Goal: Ask a question

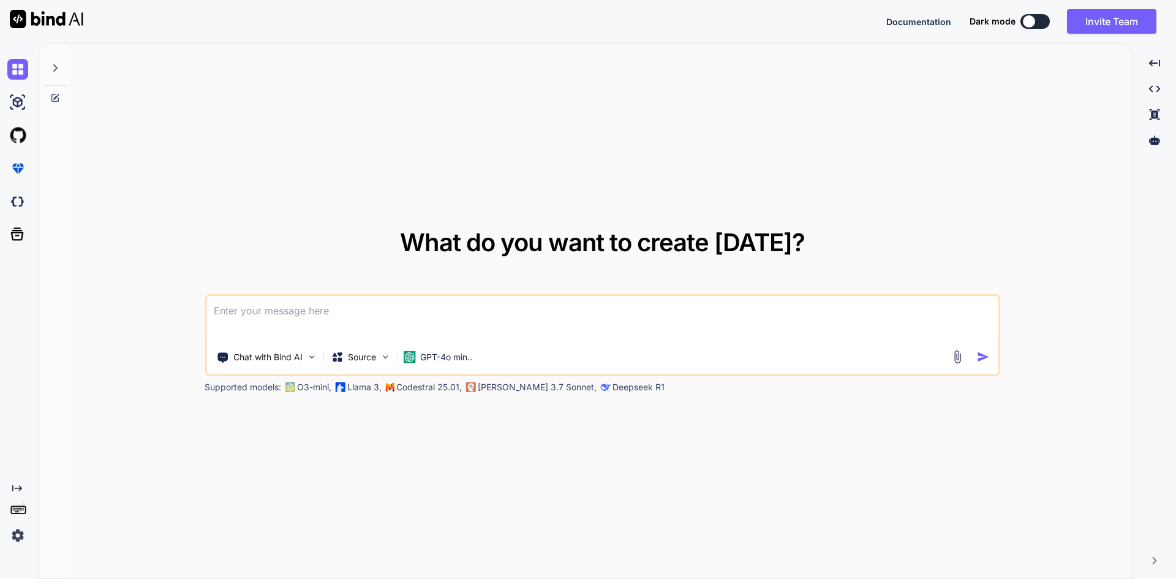
type textarea "x"
click at [306, 315] on textarea at bounding box center [602, 318] width 792 height 45
type textarea "de"
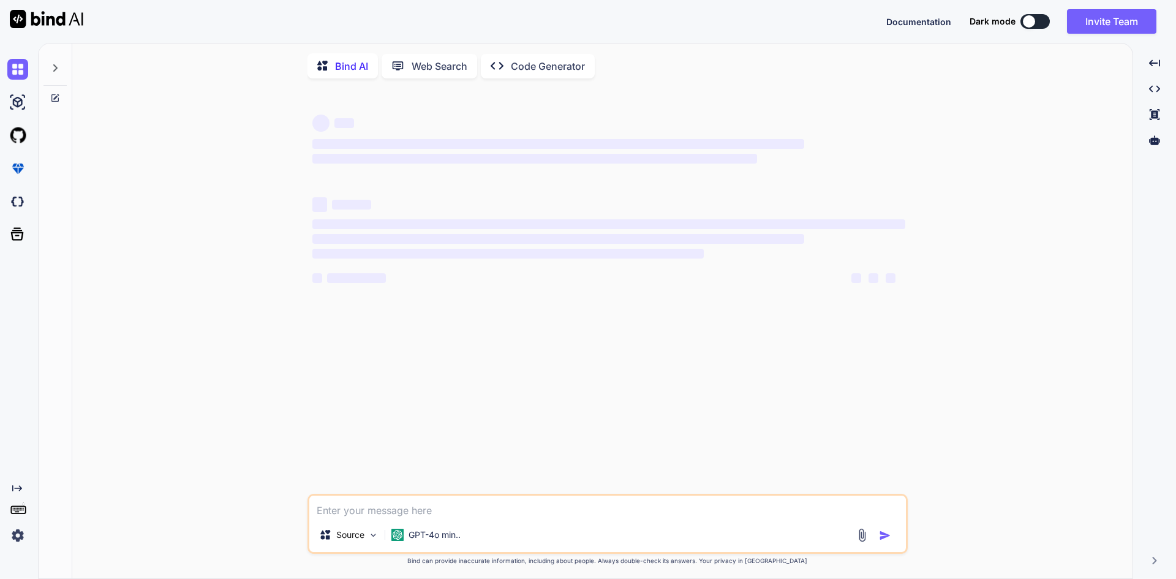
type textarea "x"
click at [355, 518] on textarea at bounding box center [607, 507] width 597 height 22
type textarea "• Integrate get order list API on vendor dashboard • Implement business logic t…"
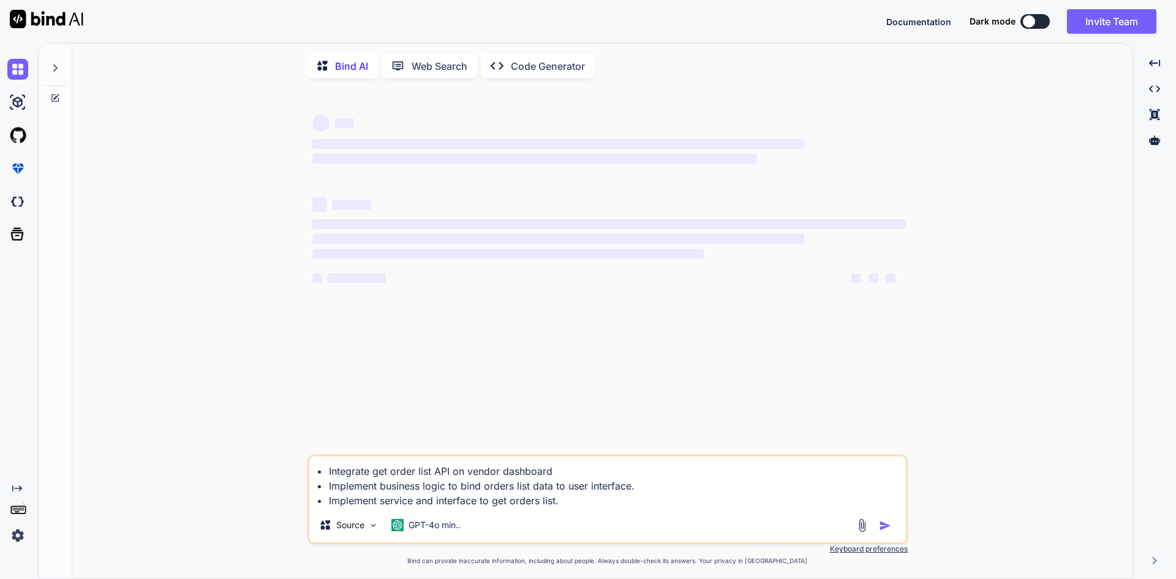
type textarea "x"
type textarea "• Integrate get order list API on vendor dashboard • Implement business logic t…"
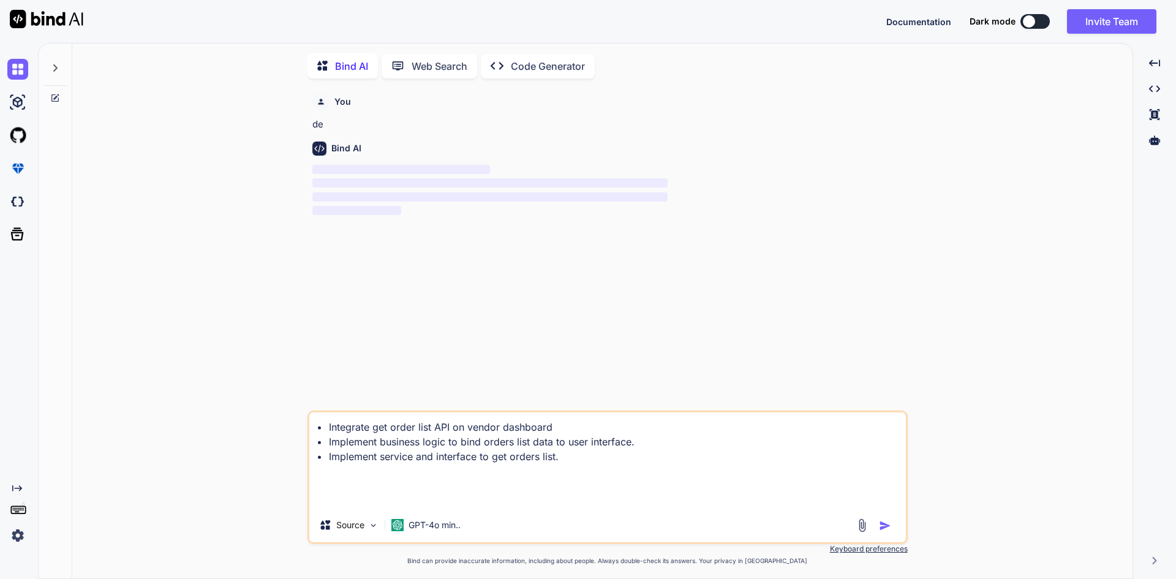
scroll to position [5, 0]
type textarea "x"
type textarea "• Integrate get order list API on vendor dashboard • Implement business logic t…"
type textarea "x"
type textarea "• Integrate get order list API on vendor dashboard • Implement business logic t…"
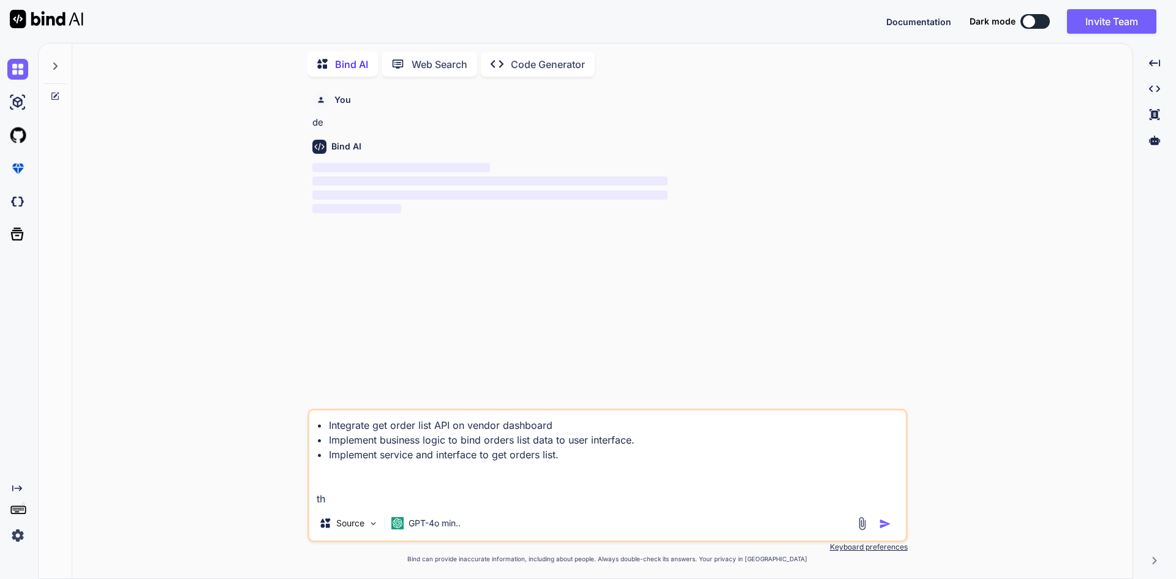
type textarea "x"
type textarea "• Integrate get order list API on vendor dashboard • Implement business logic t…"
type textarea "x"
type textarea "• Integrate get order list API on vendor dashboard • Implement business logic t…"
type textarea "x"
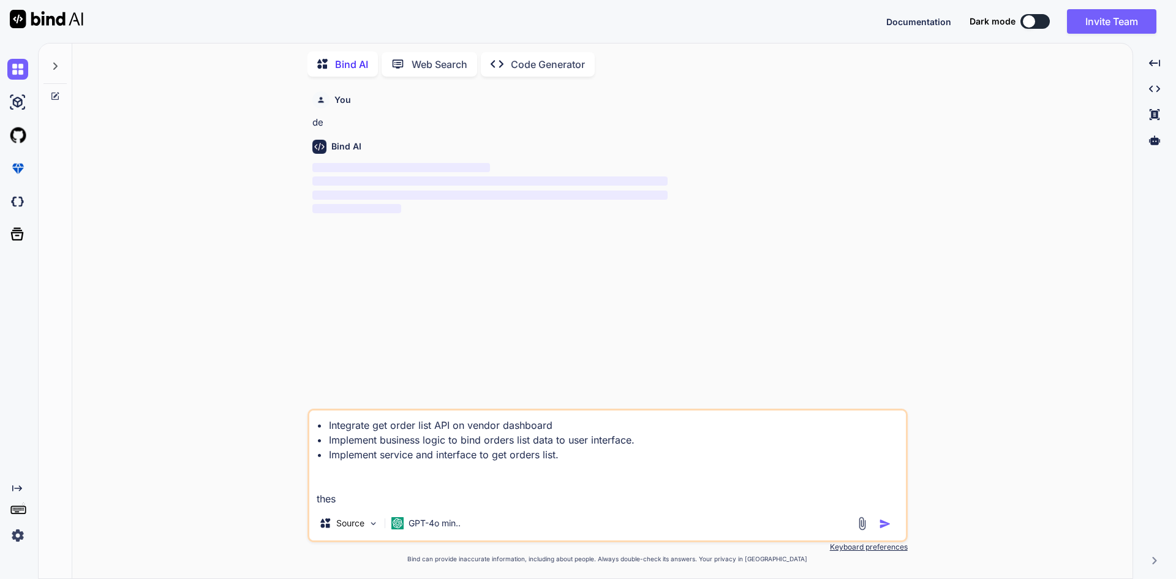
type textarea "• Integrate get order list API on vendor dashboard • Implement business logic t…"
type textarea "x"
type textarea "• Integrate get order list API on vendor dashboard • Implement business logic t…"
type textarea "x"
type textarea "• Integrate get order list API on vendor dashboard • Implement business logic t…"
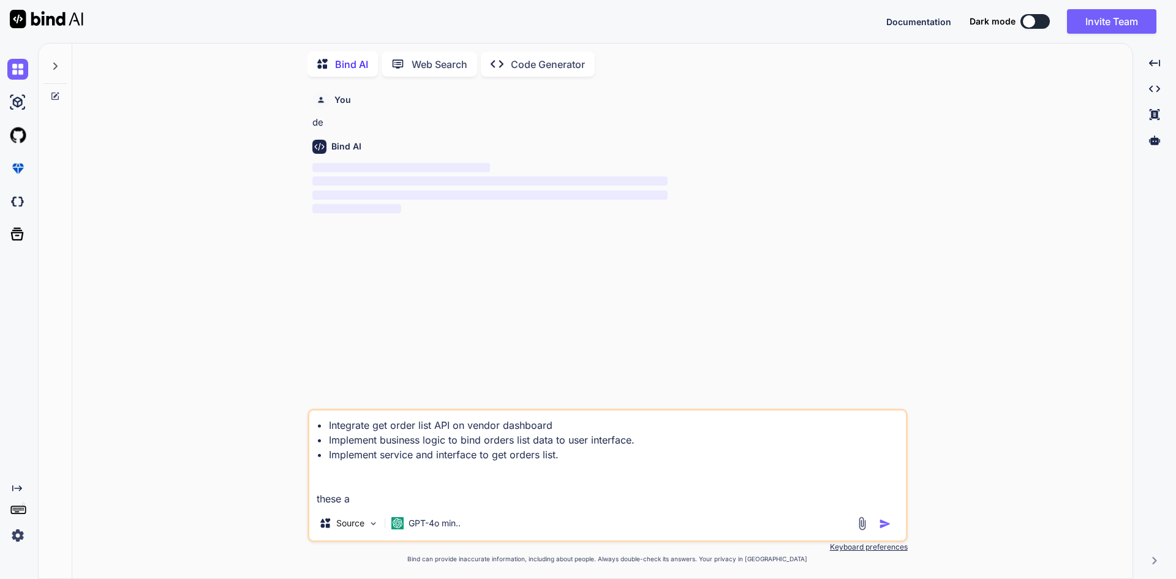
type textarea "x"
type textarea "• Integrate get order list API on vendor dashboard • Implement business logic t…"
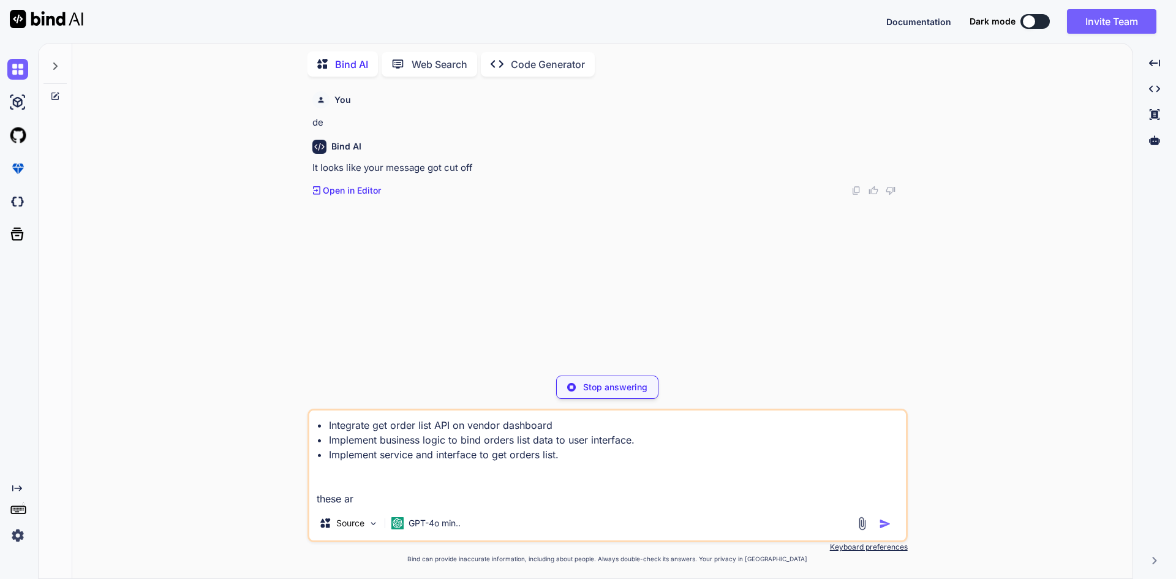
type textarea "x"
type textarea "• Integrate get order list API on vendor dashboard • Implement business logic t…"
type textarea "x"
type textarea "• Integrate get order list API on vendor dashboard • Implement business logic t…"
type textarea "x"
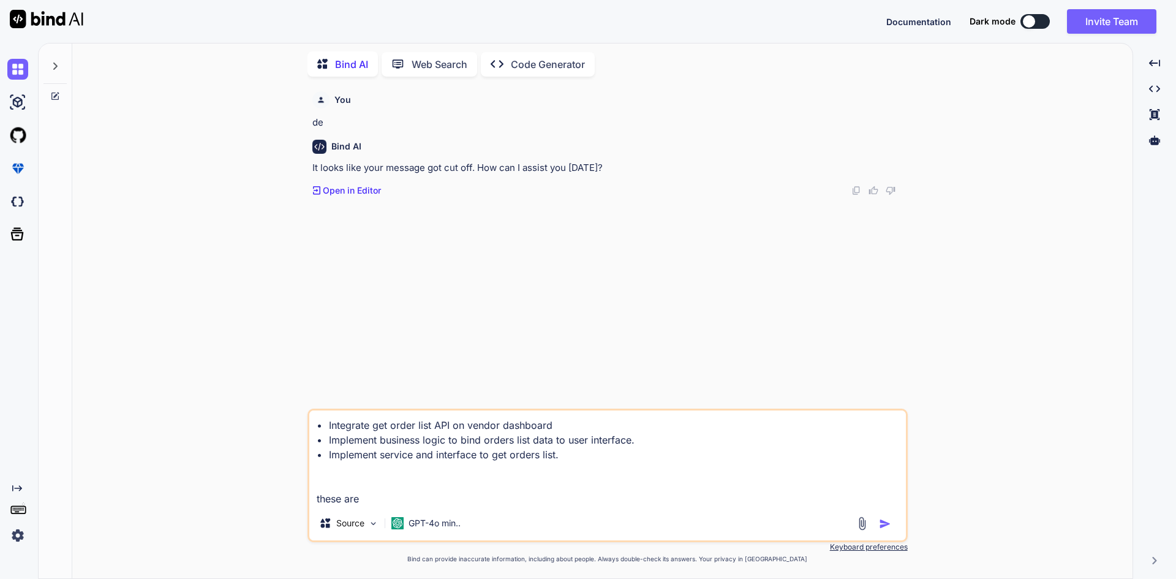
type textarea "• Integrate get order list API on vendor dashboard • Implement business logic t…"
type textarea "x"
type textarea "• Integrate get order list API on vendor dashboard • Implement business logic t…"
type textarea "x"
type textarea "• Integrate get order list API on vendor dashboard • Implement business logic t…"
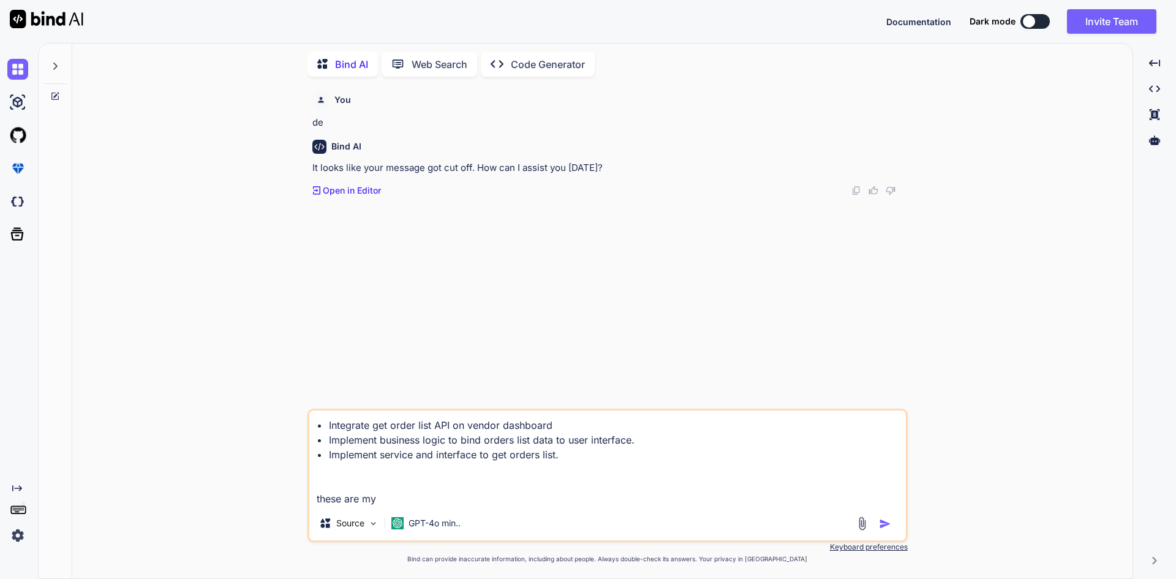
type textarea "x"
type textarea "• Integrate get order list API on vendor dashboard • Implement business logic t…"
type textarea "x"
type textarea "• Integrate get order list API on vendor dashboard • Implement business logic t…"
type textarea "x"
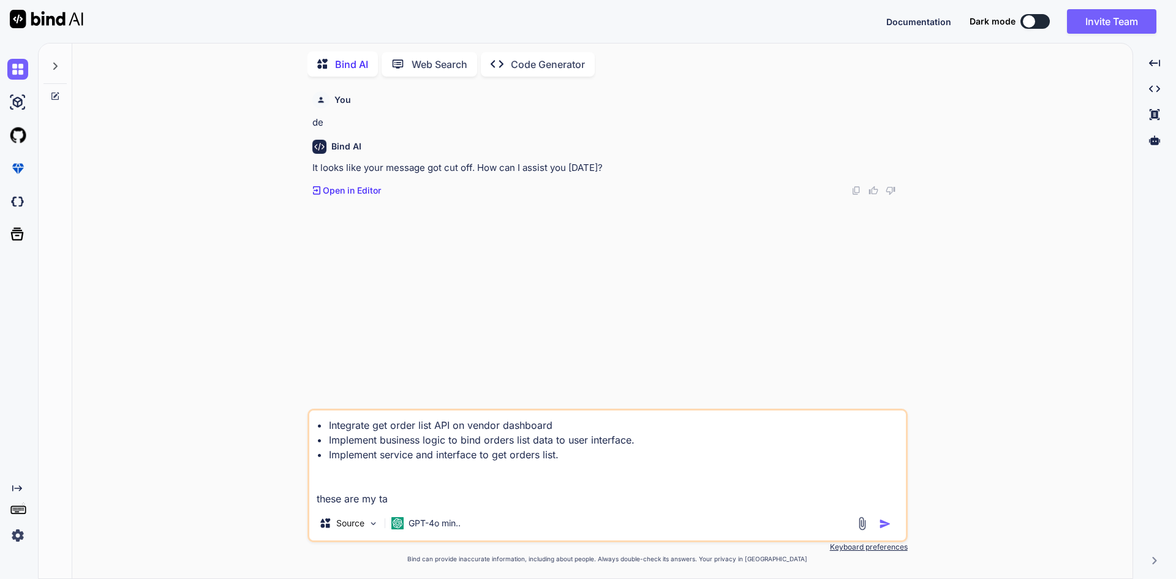
type textarea "• Integrate get order list API on vendor dashboard • Implement business logic t…"
type textarea "x"
type textarea "• Integrate get order list API on vendor dashboard • Implement business logic t…"
type textarea "x"
type textarea "• Integrate get order list API on vendor dashboard • Implement business logic t…"
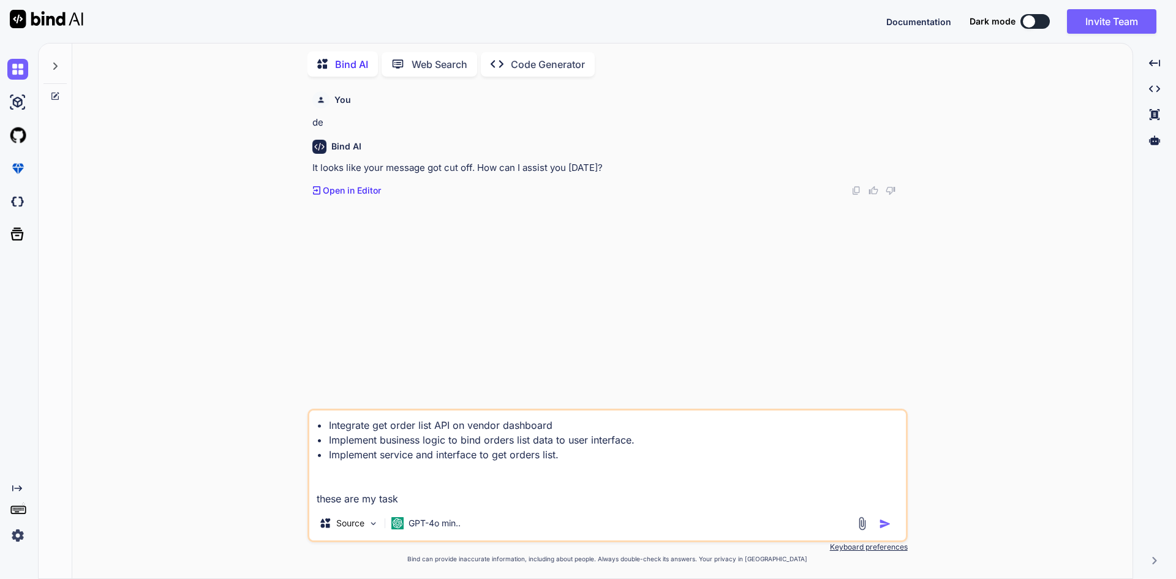
type textarea "x"
type textarea "• Integrate get order list API on vendor dashboard • Implement business logic t…"
type textarea "x"
type textarea "• Integrate get order list API on vendor dashboard • Implement business logic t…"
type textarea "x"
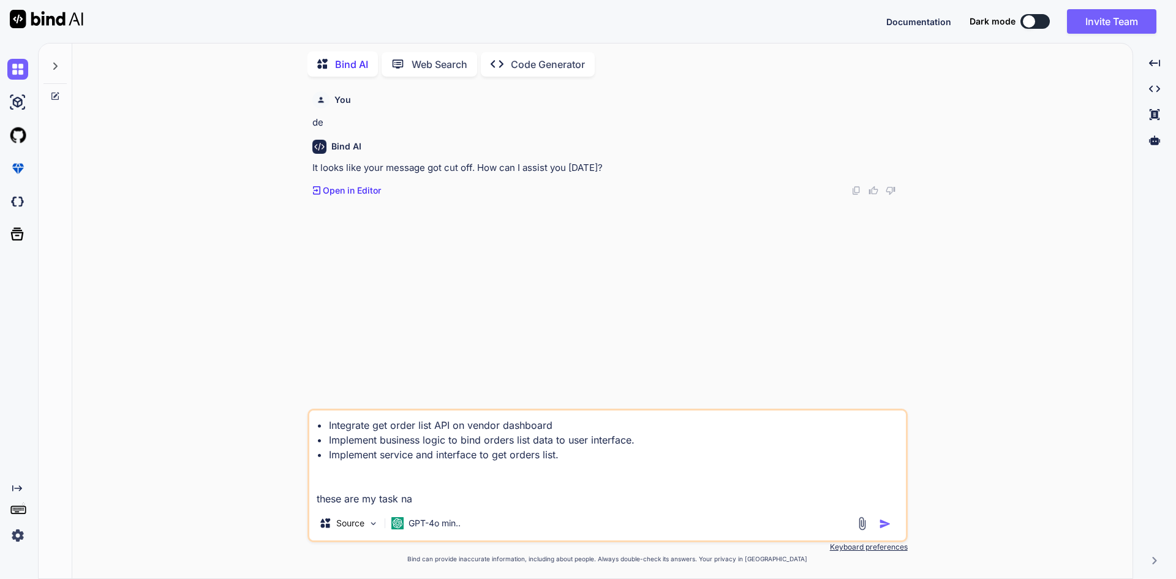
type textarea "• Integrate get order list API on vendor dashboard • Implement business logic t…"
type textarea "x"
type textarea "• Integrate get order list API on vendor dashboard • Implement business logic t…"
type textarea "x"
type textarea "• Integrate get order list API on vendor dashboard • Implement business logic t…"
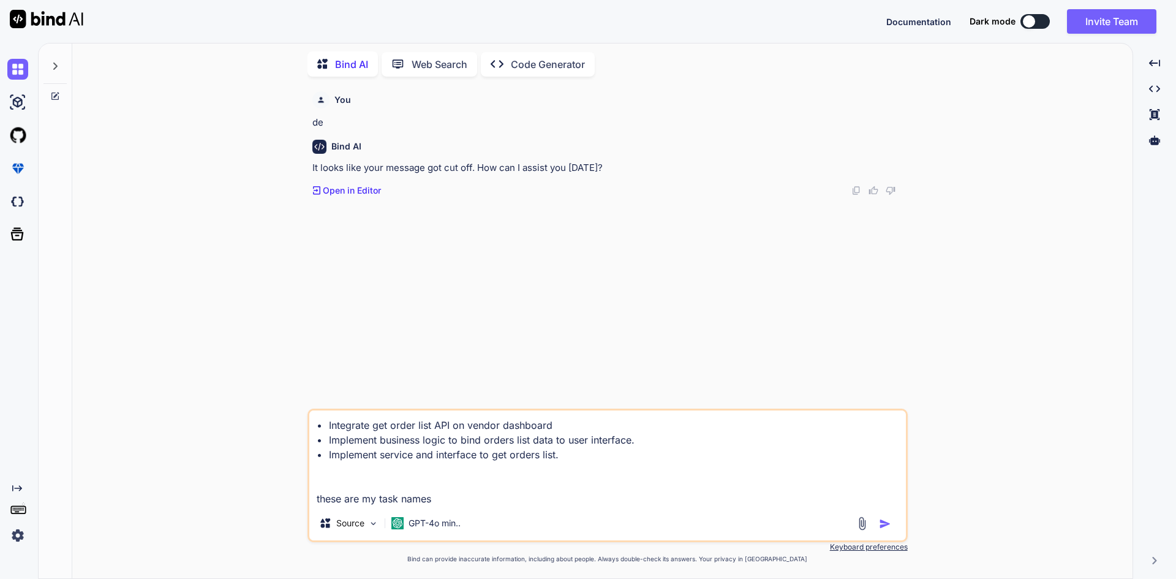
type textarea "x"
type textarea "• Integrate get order list API on vendor dashboard • Implement business logic t…"
type textarea "x"
type textarea "• Integrate get order list API on vendor dashboard • Implement business logic t…"
type textarea "x"
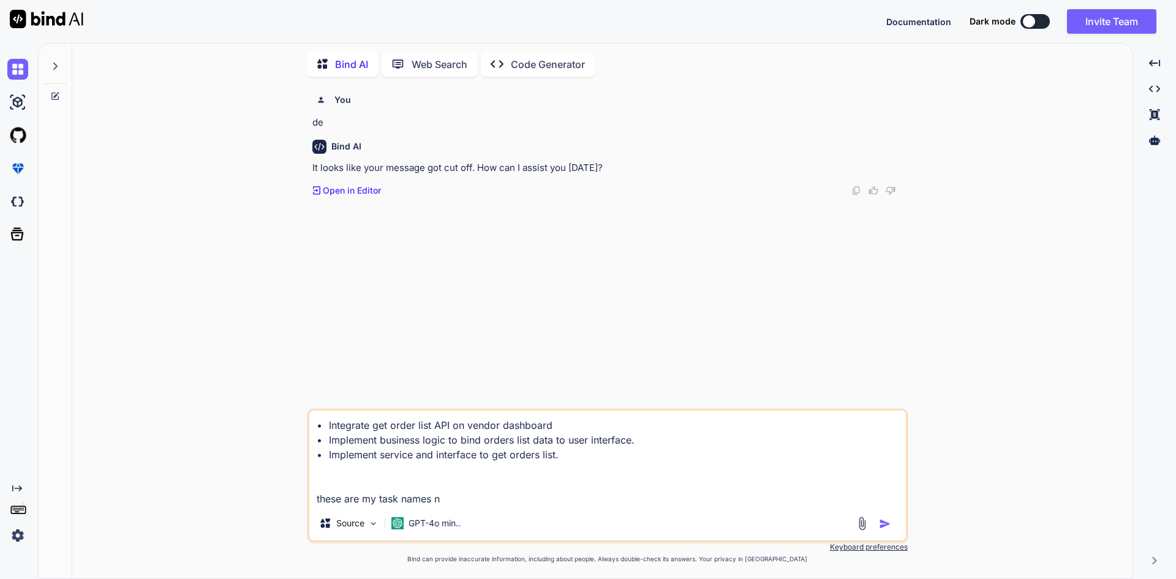
type textarea "• Integrate get order list API on vendor dashboard • Implement business logic t…"
type textarea "x"
type textarea "• Integrate get order list API on vendor dashboard • Implement business logic t…"
type textarea "x"
type textarea "• Integrate get order list API on vendor dashboard • Implement business logic t…"
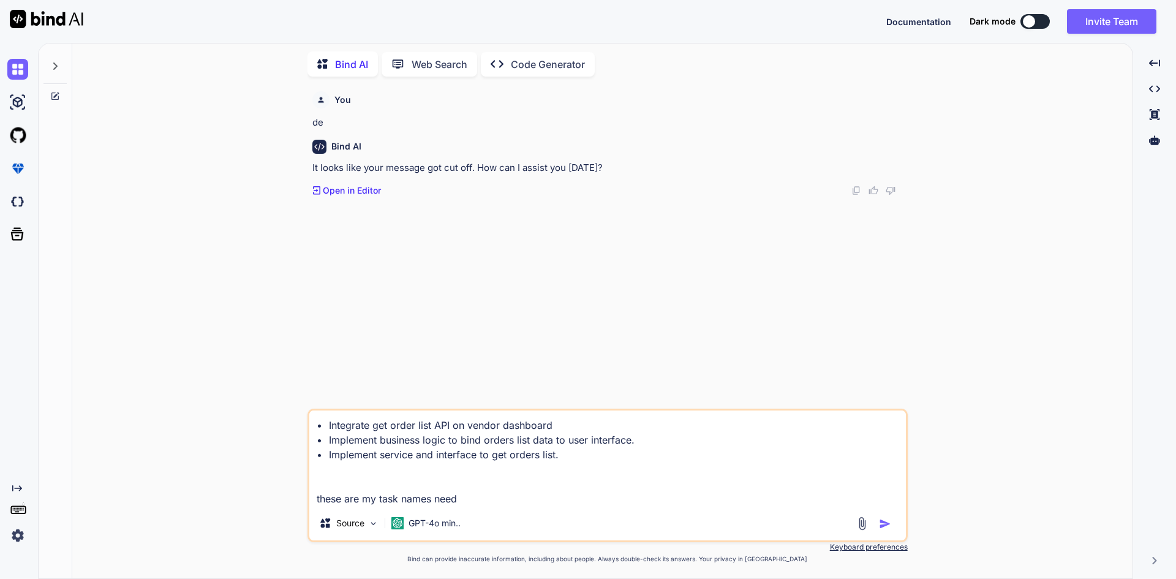
type textarea "x"
type textarea "• Integrate get order list API on vendor dashboard • Implement business logic t…"
type textarea "x"
type textarea "• Integrate get order list API on vendor dashboard • Implement business logic t…"
type textarea "x"
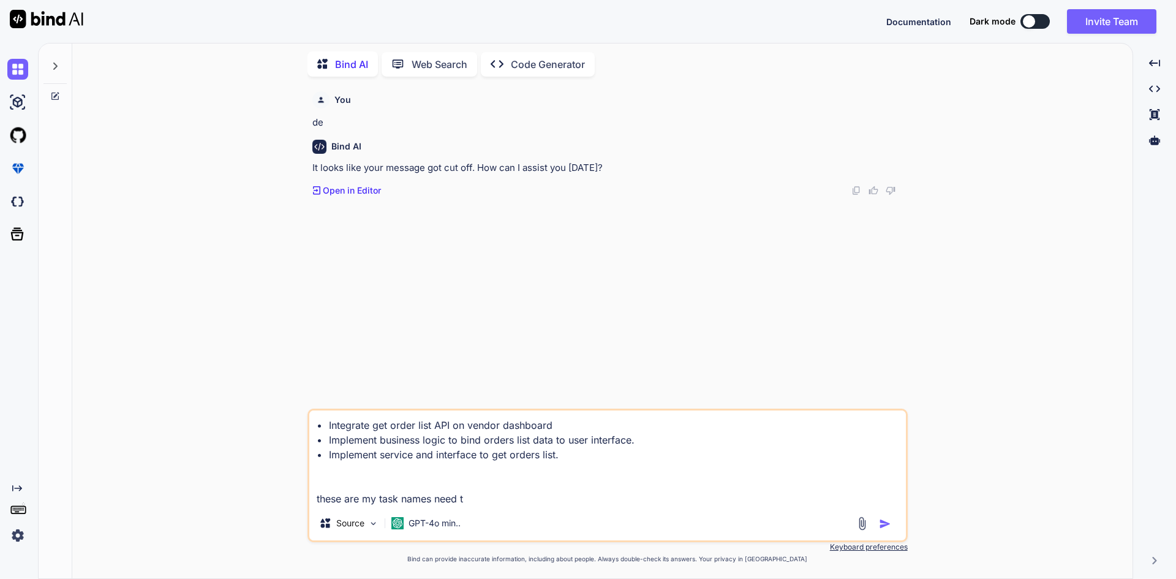
type textarea "• Integrate get order list API on vendor dashboard • Implement business logic t…"
type textarea "x"
type textarea "• Integrate get order list API on vendor dashboard • Implement business logic t…"
type textarea "x"
type textarea "• Integrate get order list API on vendor dashboard • Implement business logic t…"
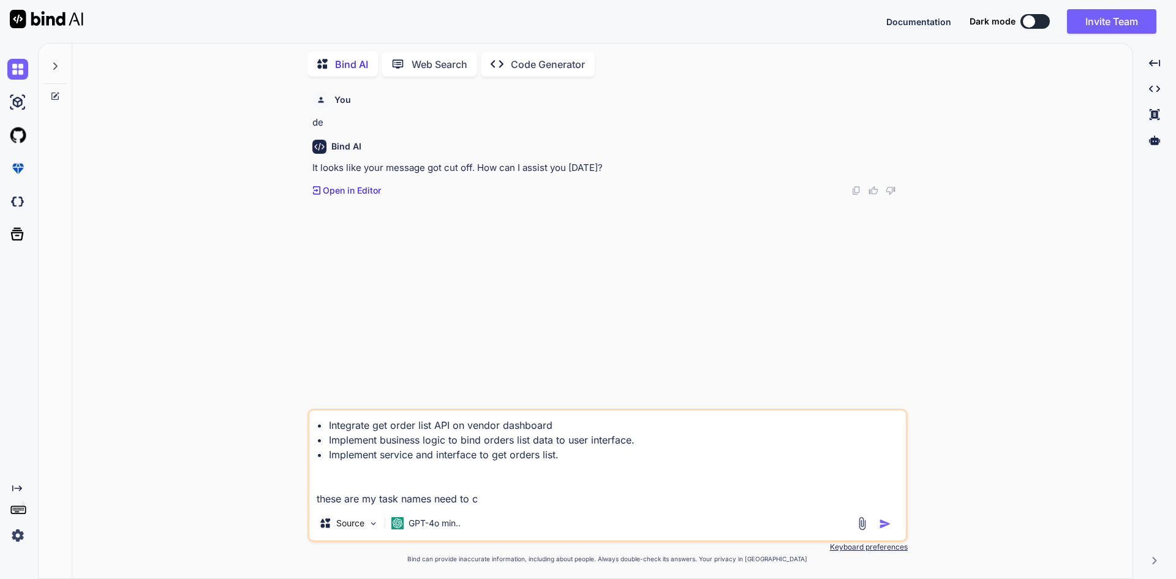
type textarea "x"
type textarea "• Integrate get order list API on vendor dashboard • Implement business logic t…"
type textarea "x"
type textarea "• Integrate get order list API on vendor dashboard • Implement business logic t…"
type textarea "x"
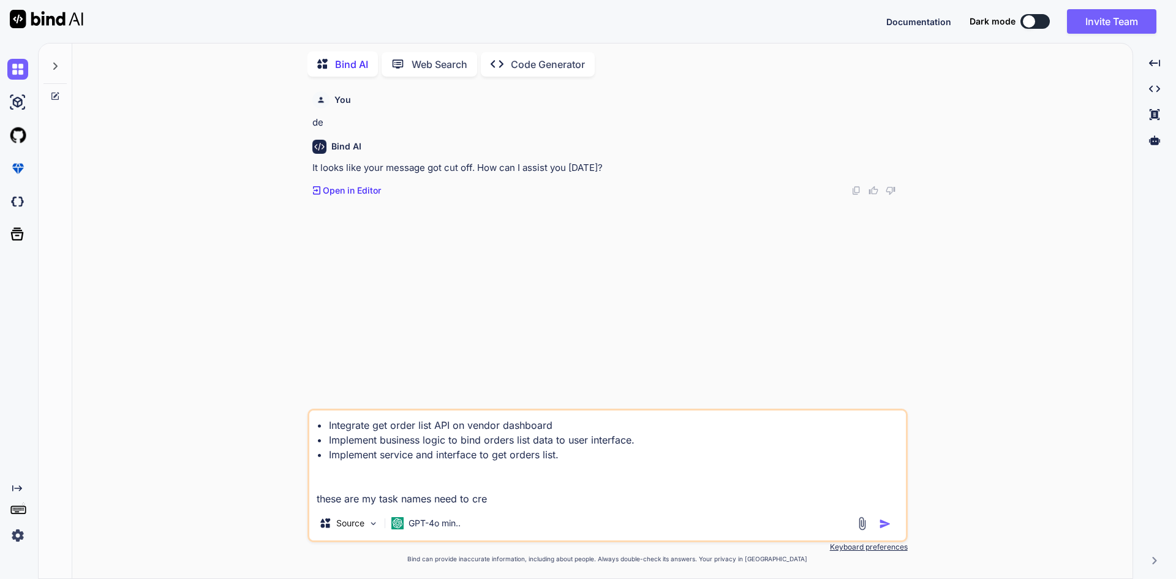
type textarea "• Integrate get order list API on vendor dashboard • Implement business logic t…"
type textarea "x"
type textarea "• Integrate get order list API on vendor dashboard • Implement business logic t…"
type textarea "x"
type textarea "• Integrate get order list API on vendor dashboard • Implement business logic t…"
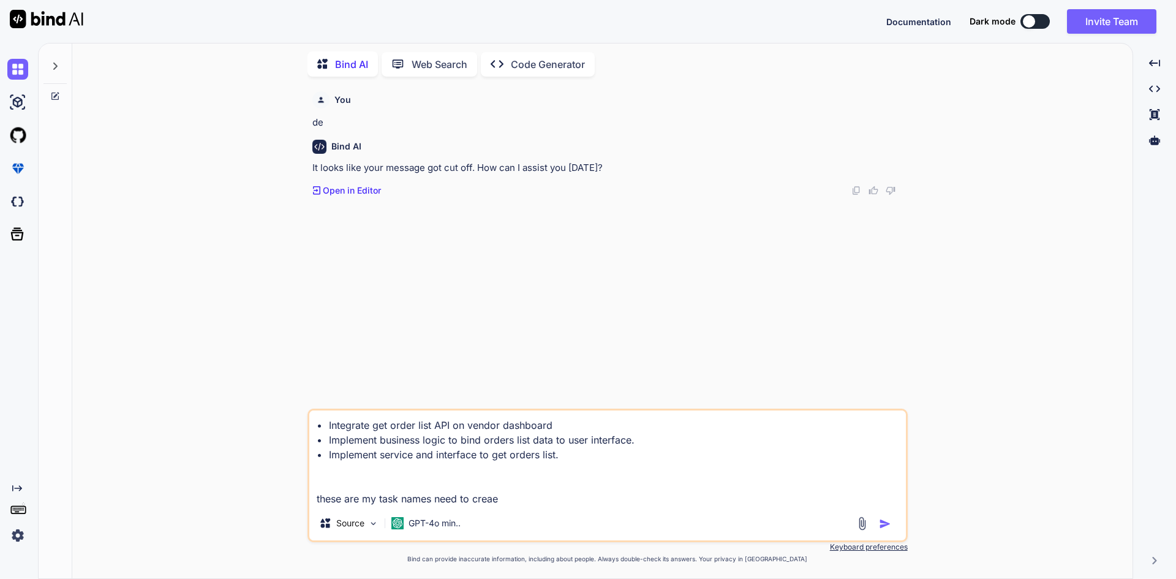
type textarea "x"
type textarea "• Integrate get order list API on vendor dashboard • Implement business logic t…"
type textarea "x"
type textarea "• Integrate get order list API on vendor dashboard • Implement business logic t…"
type textarea "x"
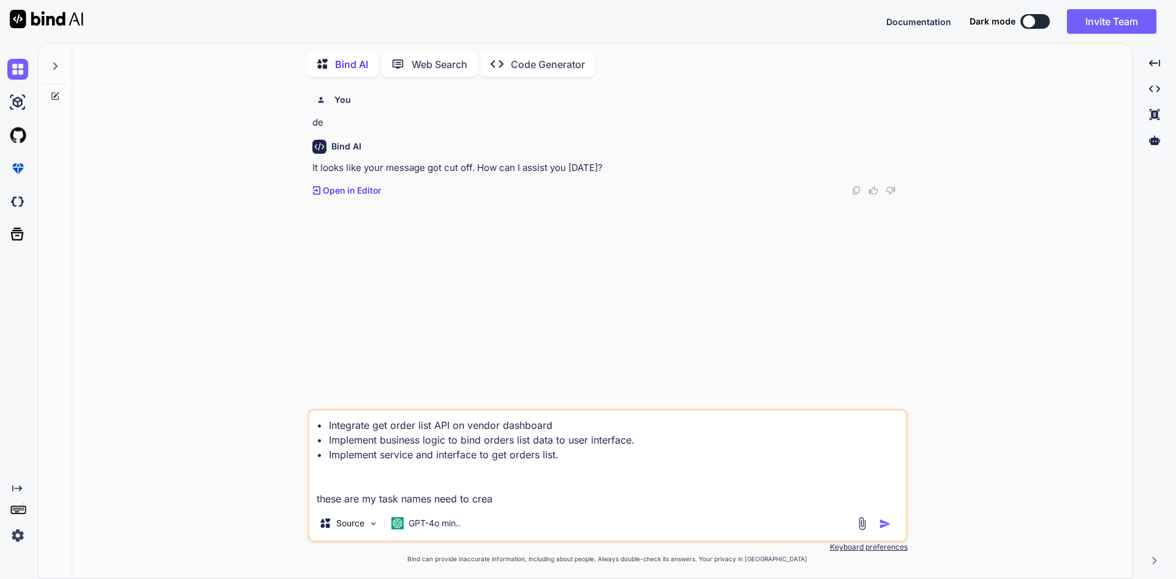
type textarea "• Integrate get order list API on vendor dashboard • Implement business logic t…"
type textarea "x"
type textarea "• Integrate get order list API on vendor dashboard • Implement business logic t…"
type textarea "x"
type textarea "• Integrate get order list API on vendor dashboard • Implement business logic t…"
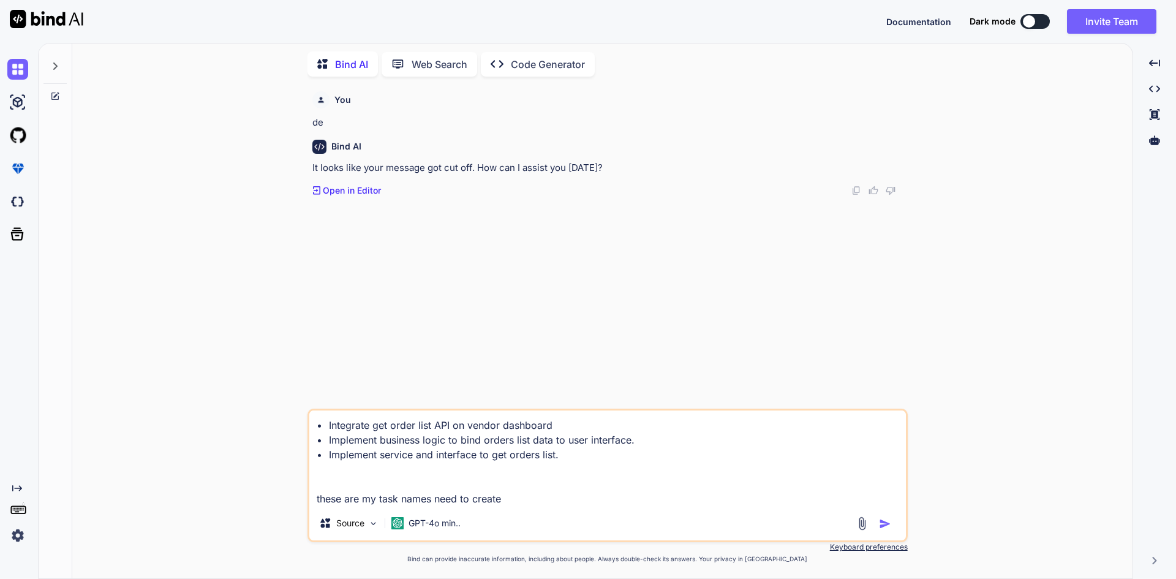
type textarea "x"
type textarea "• Integrate get order list API on vendor dashboard • Implement business logic t…"
type textarea "x"
type textarea "• Integrate get order list API on vendor dashboard • Implement business logic t…"
type textarea "x"
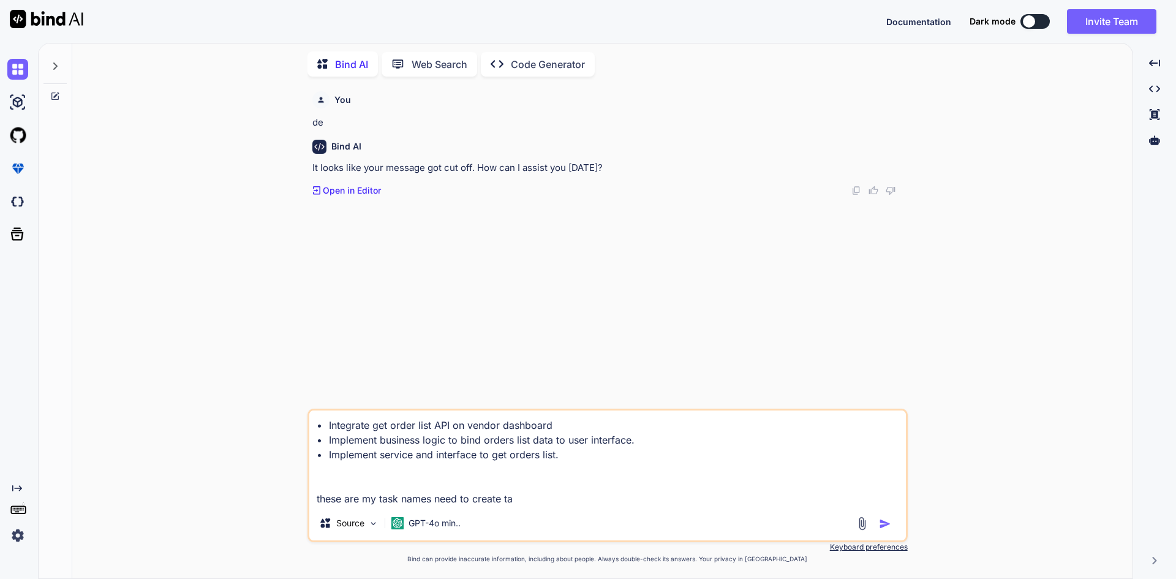
type textarea "• Integrate get order list API on vendor dashboard • Implement business logic t…"
type textarea "x"
type textarea "• Integrate get order list API on vendor dashboard • Implement business logic t…"
type textarea "x"
type textarea "• Integrate get order list API on vendor dashboard • Implement business logic t…"
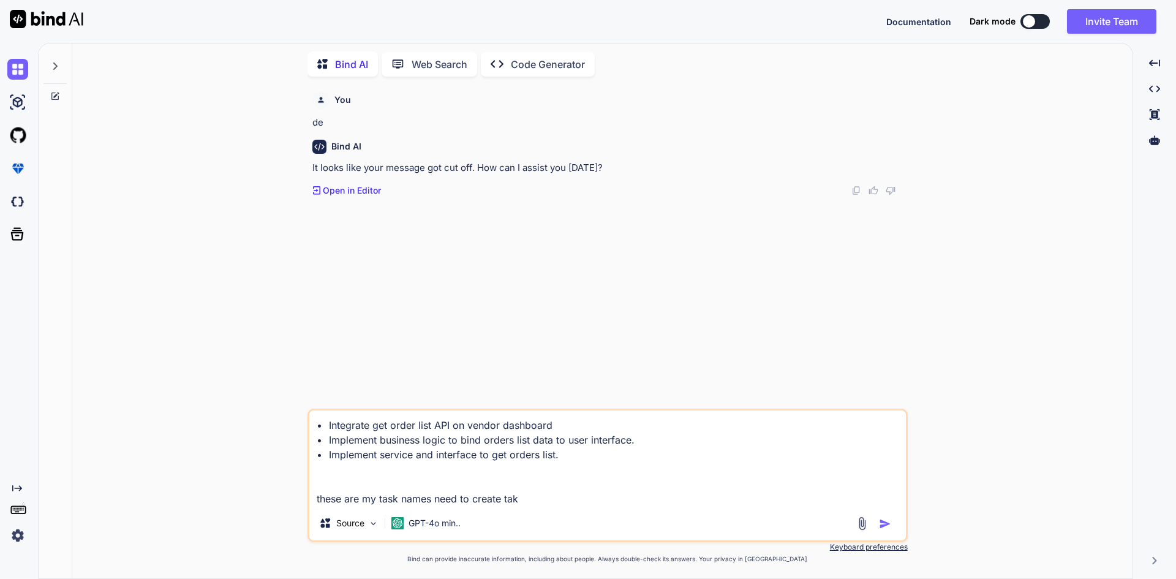
type textarea "x"
type textarea "• Integrate get order list API on vendor dashboard • Implement business logic t…"
type textarea "x"
type textarea "• Integrate get order list API on vendor dashboard • Implement business logic t…"
type textarea "x"
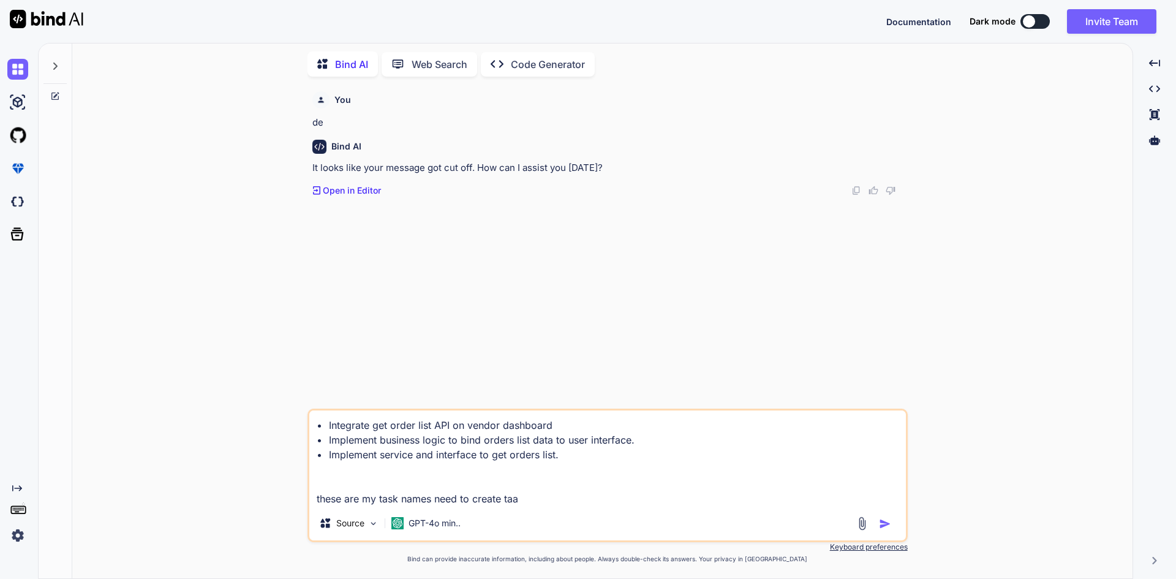
type textarea "• Integrate get order list API on vendor dashboard • Implement business logic t…"
type textarea "x"
type textarea "• Integrate get order list API on vendor dashboard • Implement business logic t…"
type textarea "x"
type textarea "• Integrate get order list API on vendor dashboard • Implement business logic t…"
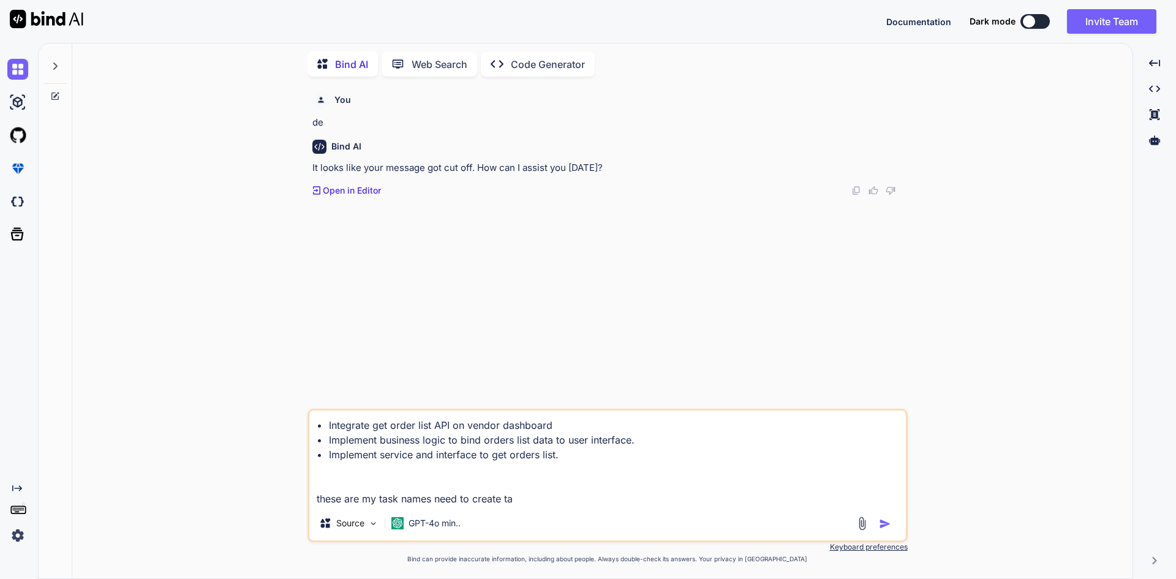
type textarea "x"
type textarea "• Integrate get order list API on vendor dashboard • Implement business logic t…"
type textarea "x"
type textarea "• Integrate get order list API on vendor dashboard • Implement business logic t…"
type textarea "x"
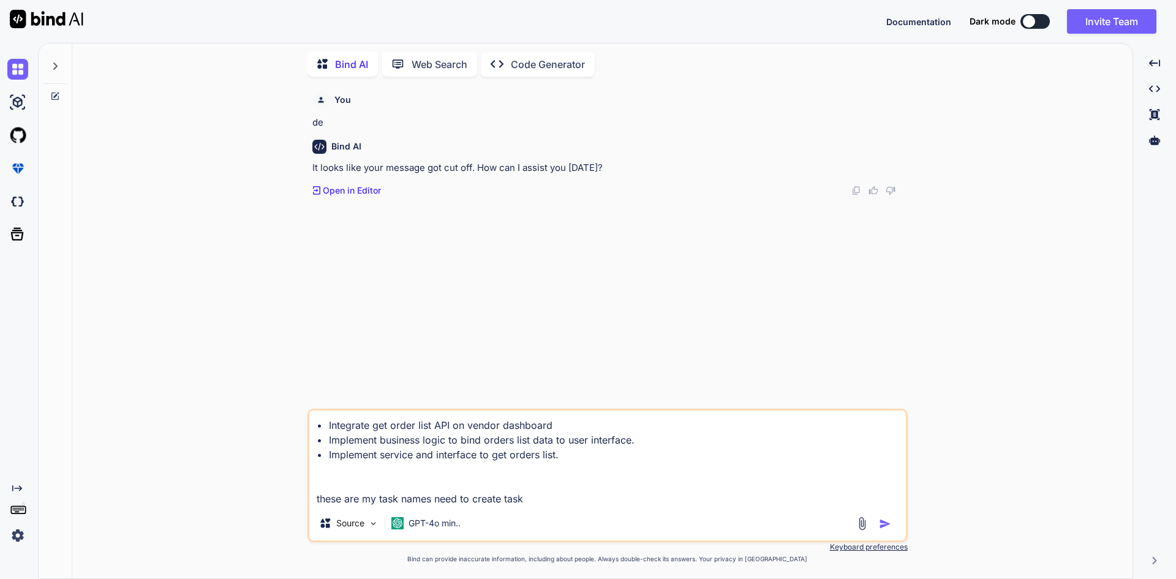
type textarea "• Integrate get order list API on vendor dashboard • Implement business logic t…"
type textarea "x"
type textarea "• Integrate get order list API on vendor dashboard • Implement business logic t…"
type textarea "x"
type textarea "• Integrate get order list API on vendor dashboard • Implement business logic t…"
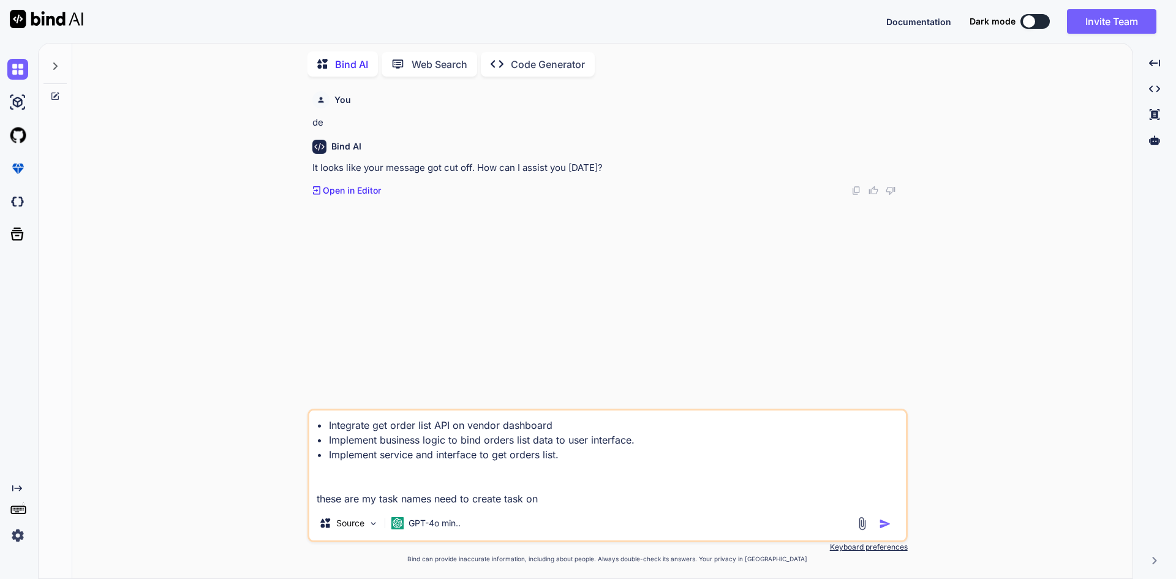
type textarea "x"
type textarea "• Integrate get order list API on vendor dashboard • Implement business logic t…"
type textarea "x"
type textarea "• Integrate get order list API on vendor dashboard • Implement business logic t…"
type textarea "x"
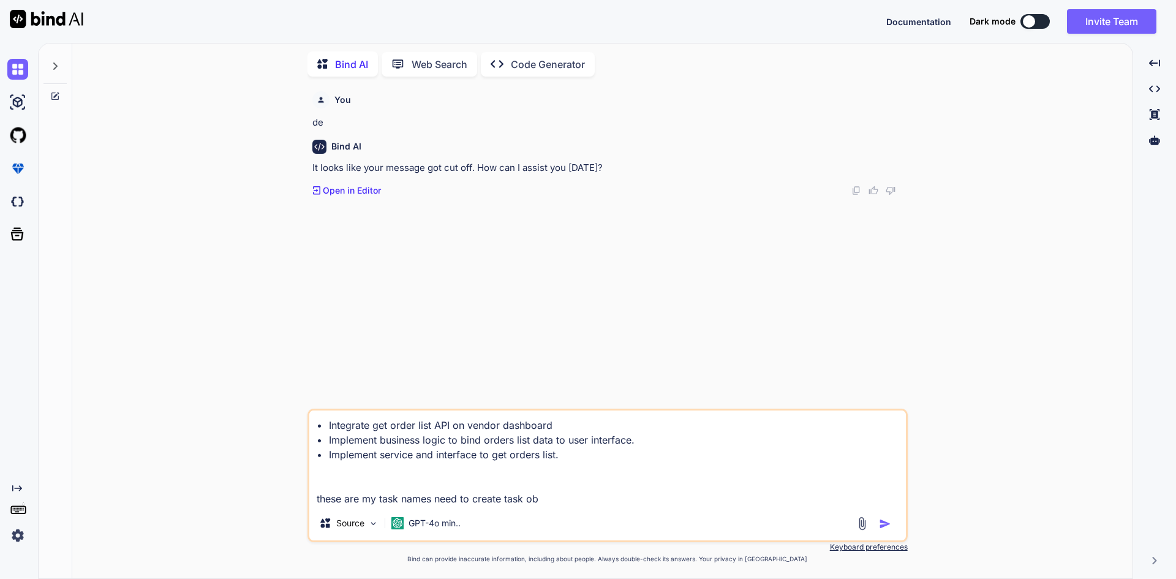
type textarea "• Integrate get order list API on vendor dashboard • Implement business logic t…"
type textarea "x"
type textarea "• Integrate get order list API on vendor dashboard • Implement business logic t…"
type textarea "x"
type textarea "• Integrate get order list API on vendor dashboard • Implement business logic t…"
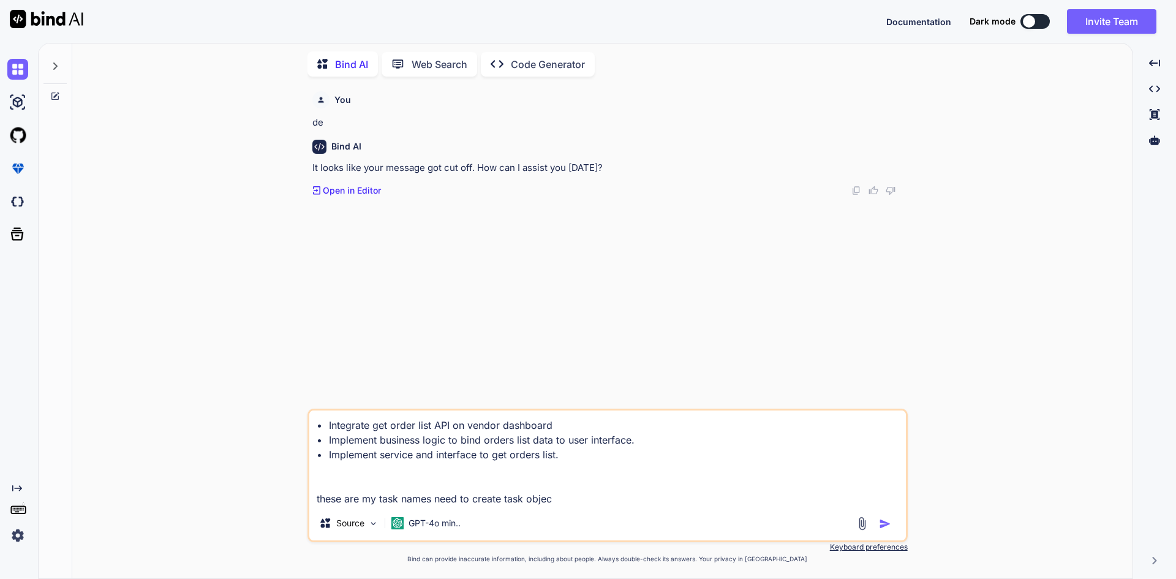
type textarea "x"
type textarea "• Integrate get order list API on vendor dashboard • Implement business logic t…"
type textarea "x"
type textarea "• Integrate get order list API on vendor dashboard • Implement business logic t…"
type textarea "x"
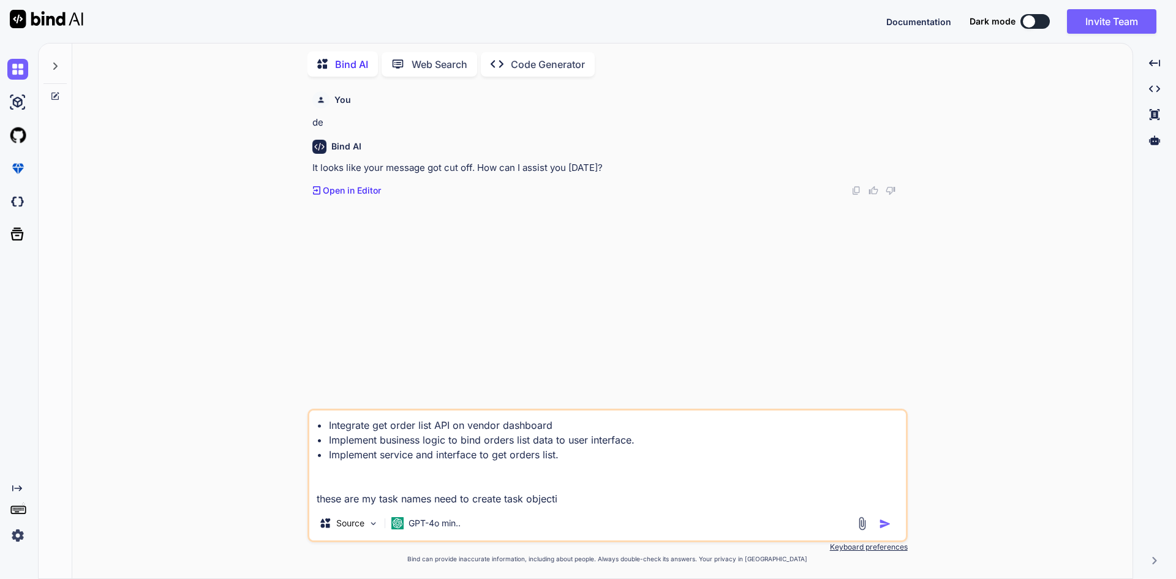
type textarea "• Integrate get order list API on vendor dashboard • Implement business logic t…"
type textarea "x"
type textarea "• Integrate get order list API on vendor dashboard • Implement business logic t…"
type textarea "x"
type textarea "• Integrate get order list API on vendor dashboard • Implement business logic t…"
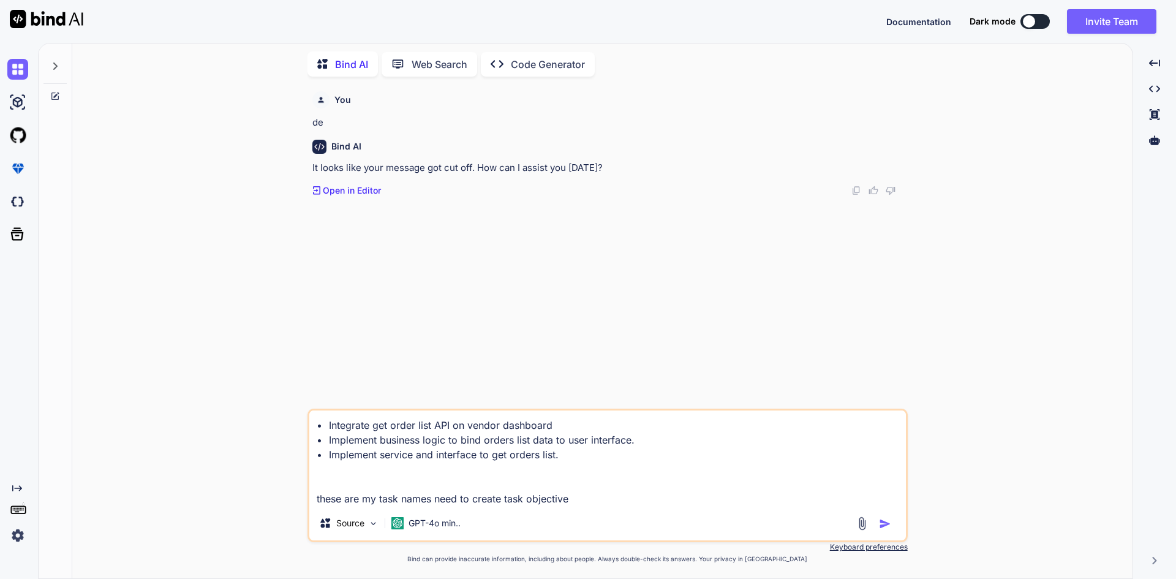
type textarea "x"
type textarea "• Integrate get order list API on vendor dashboard • Implement business logic t…"
type textarea "x"
type textarea "• Integrate get order list API on vendor dashboard • Implement business logic t…"
type textarea "x"
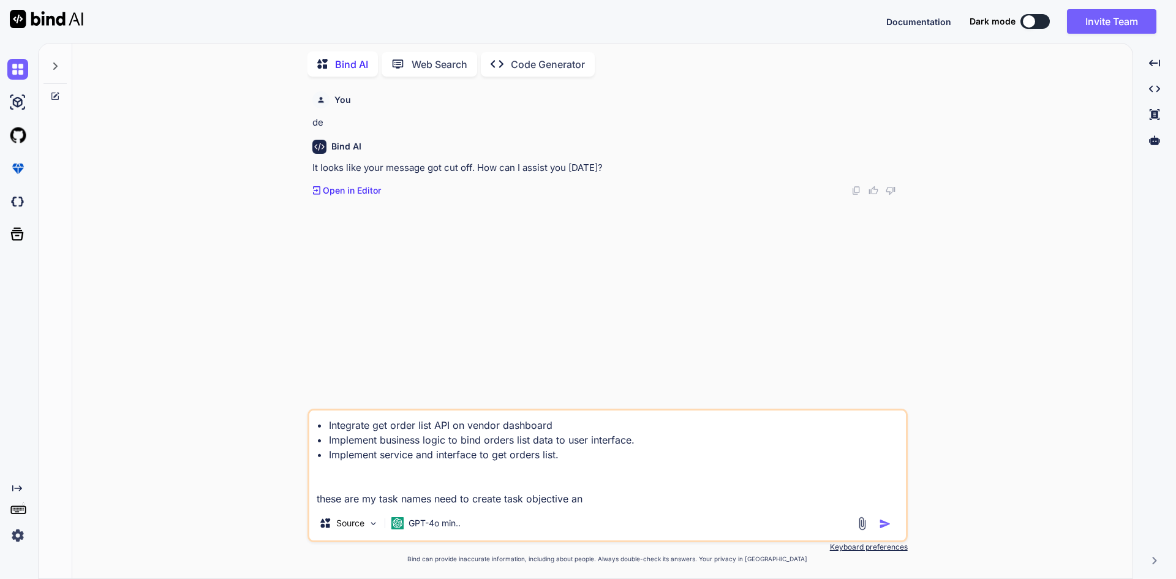
type textarea "• Integrate get order list API on vendor dashboard • Implement business logic t…"
type textarea "x"
type textarea "• Integrate get order list API on vendor dashboard • Implement business logic t…"
type textarea "x"
type textarea "• Integrate get order list API on vendor dashboard • Implement business logic t…"
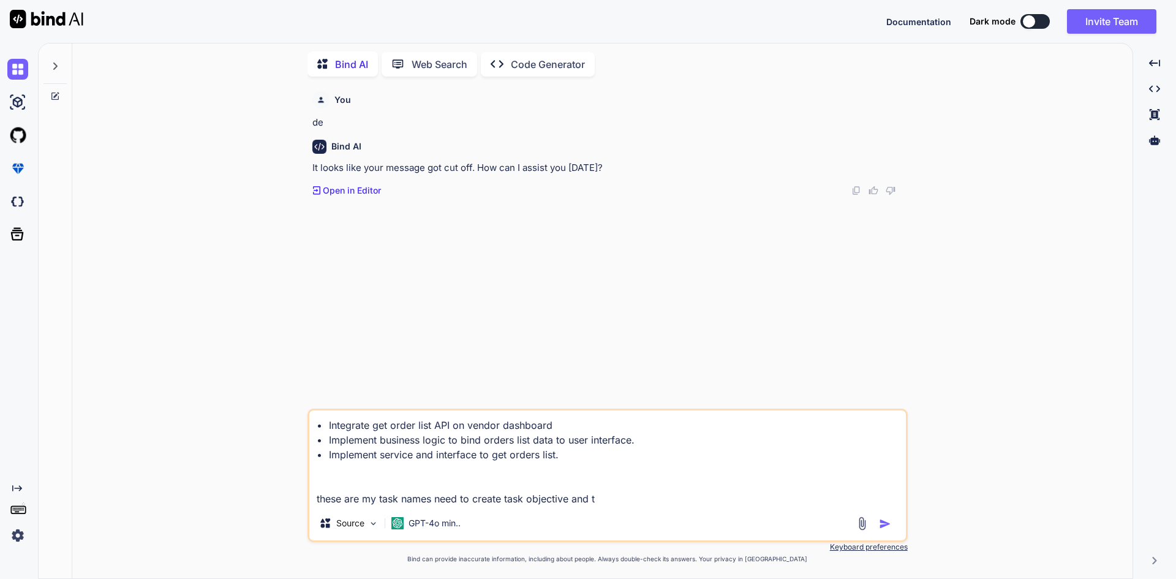
type textarea "x"
type textarea "• Integrate get order list API on vendor dashboard • Implement business logic t…"
type textarea "x"
type textarea "• Integrate get order list API on vendor dashboard • Implement business logic t…"
type textarea "x"
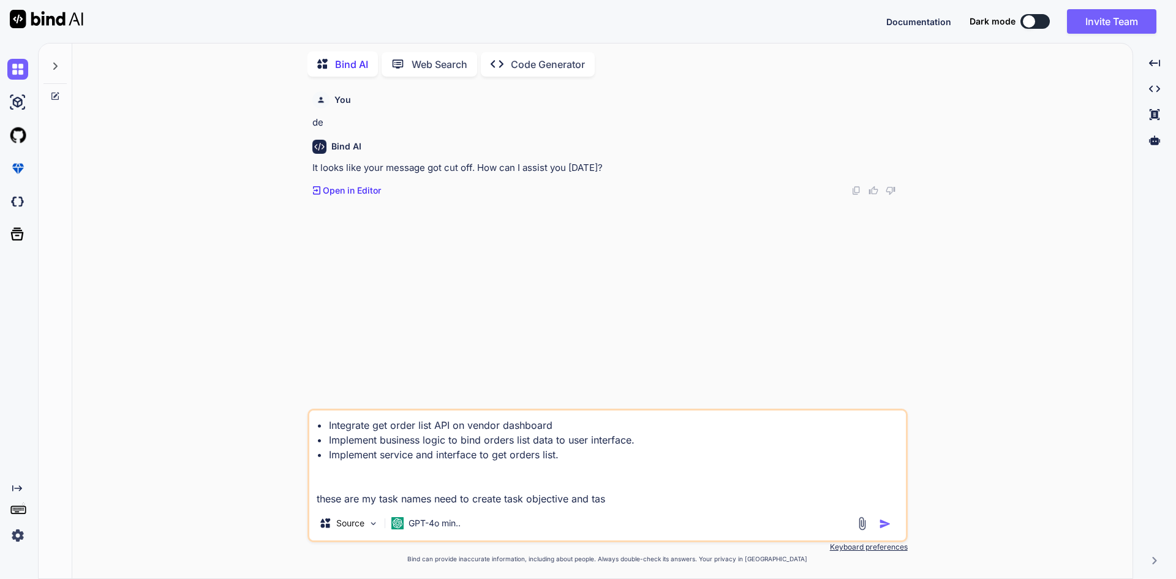
type textarea "• Integrate get order list API on vendor dashboard • Implement business logic t…"
type textarea "x"
type textarea "• Integrate get order list API on vendor dashboard • Implement business logic t…"
type textarea "x"
type textarea "• Integrate get order list API on vendor dashboard • Implement business logic t…"
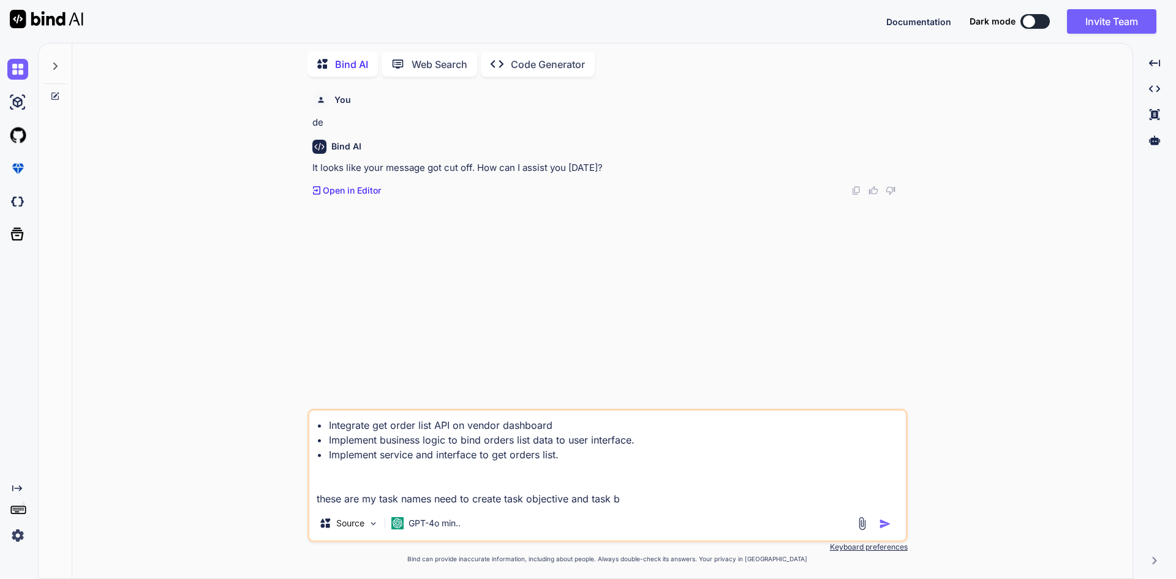
type textarea "x"
type textarea "• Integrate get order list API on vendor dashboard • Implement business logic t…"
type textarea "x"
type textarea "• Integrate get order list API on vendor dashboard • Implement business logic t…"
type textarea "x"
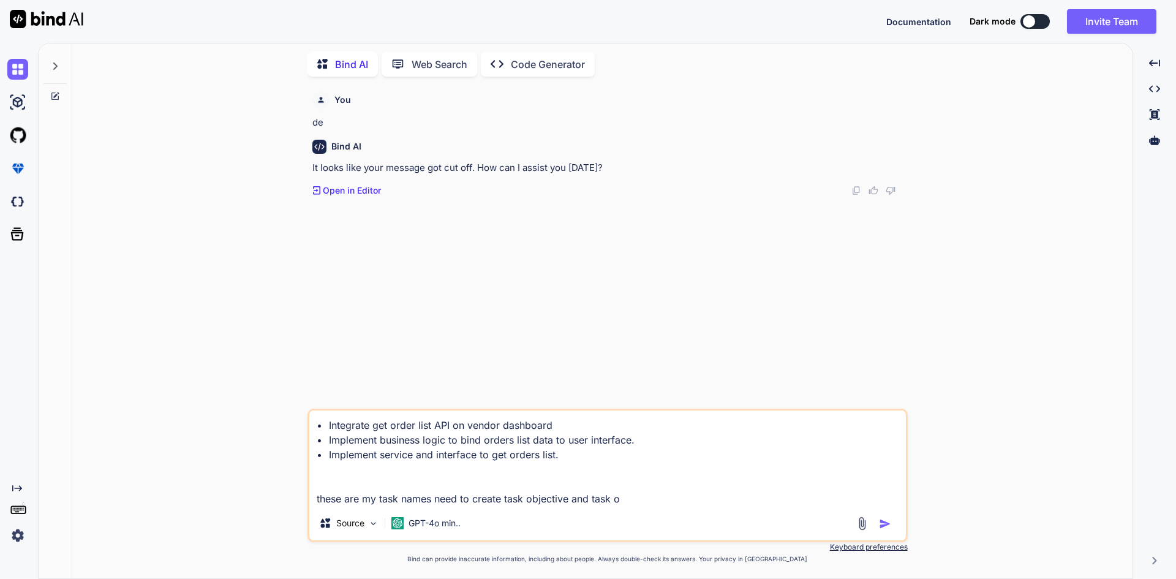
type textarea "• Integrate get order list API on vendor dashboard • Implement business logic t…"
type textarea "x"
type textarea "• Integrate get order list API on vendor dashboard • Implement business logic t…"
type textarea "x"
type textarea "• Integrate get order list API on vendor dashboard • Implement business logic t…"
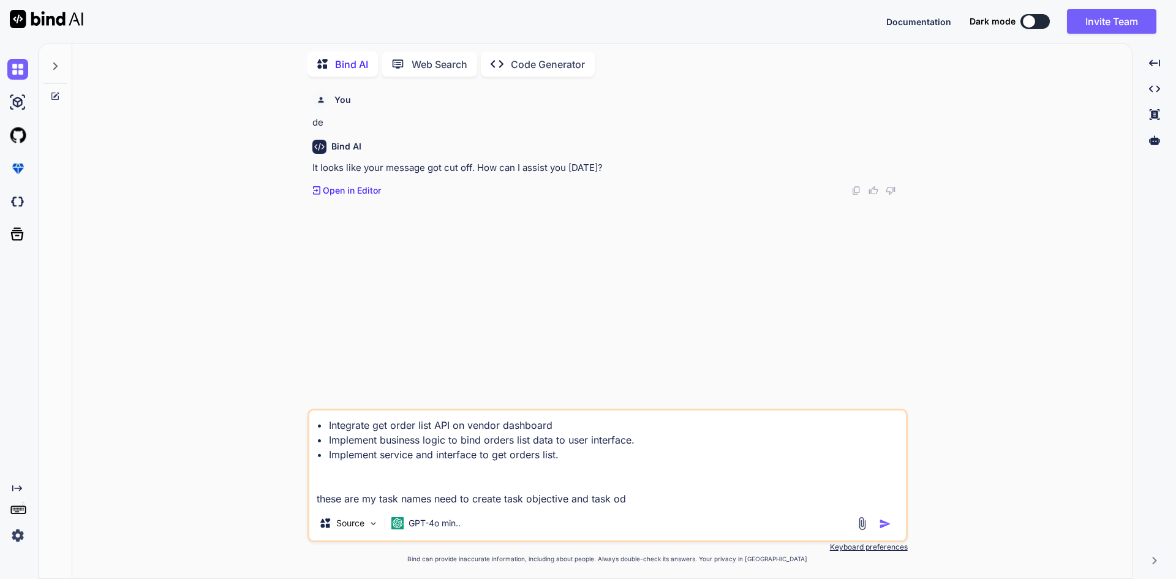
type textarea "x"
type textarea "• Integrate get order list API on vendor dashboard • Implement business logic t…"
type textarea "x"
type textarea "• Integrate get order list API on vendor dashboard • Implement business logic t…"
type textarea "x"
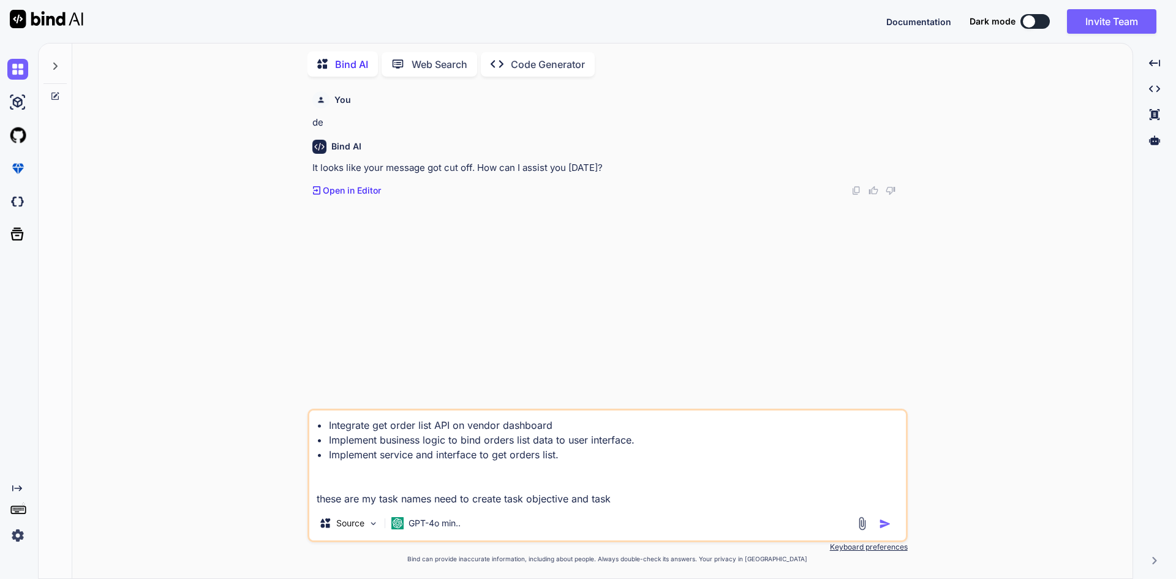
type textarea "• Integrate get order list API on vendor dashboard • Implement business logic t…"
type textarea "x"
type textarea "• Integrate get order list API on vendor dashboard • Implement business logic t…"
type textarea "x"
type textarea "• Integrate get order list API on vendor dashboard • Implement business logic t…"
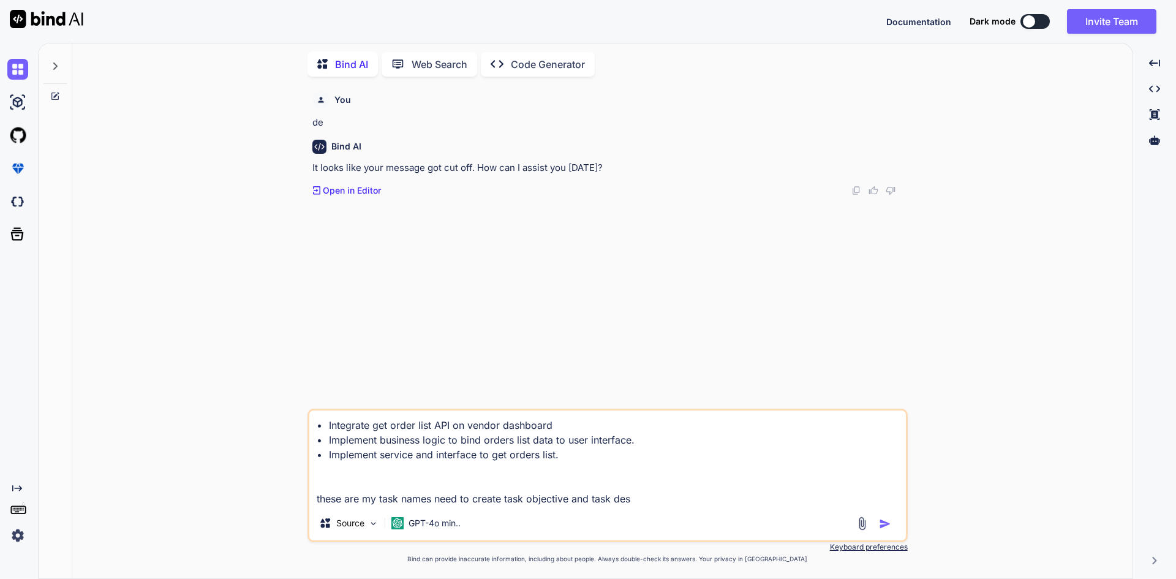
type textarea "x"
type textarea "• Integrate get order list API on vendor dashboard • Implement business logic t…"
type textarea "x"
type textarea "• Integrate get order list API on vendor dashboard • Implement business logic t…"
type textarea "x"
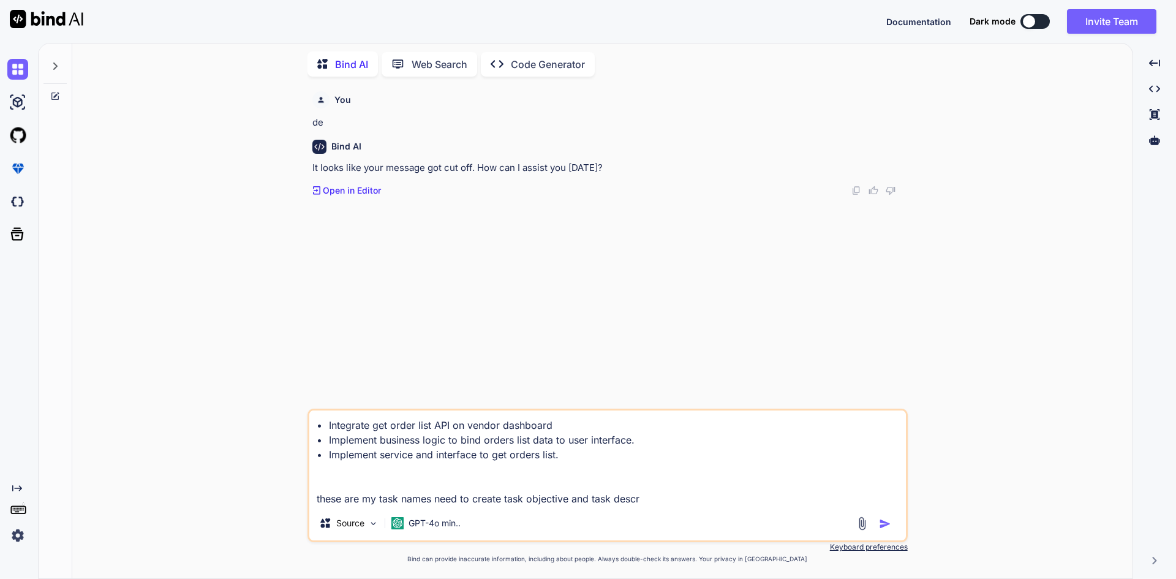
type textarea "• Integrate get order list API on vendor dashboard • Implement business logic t…"
type textarea "x"
type textarea "• Integrate get order list API on vendor dashboard • Implement business logic t…"
type textarea "x"
type textarea "• Integrate get order list API on vendor dashboard • Implement business logic t…"
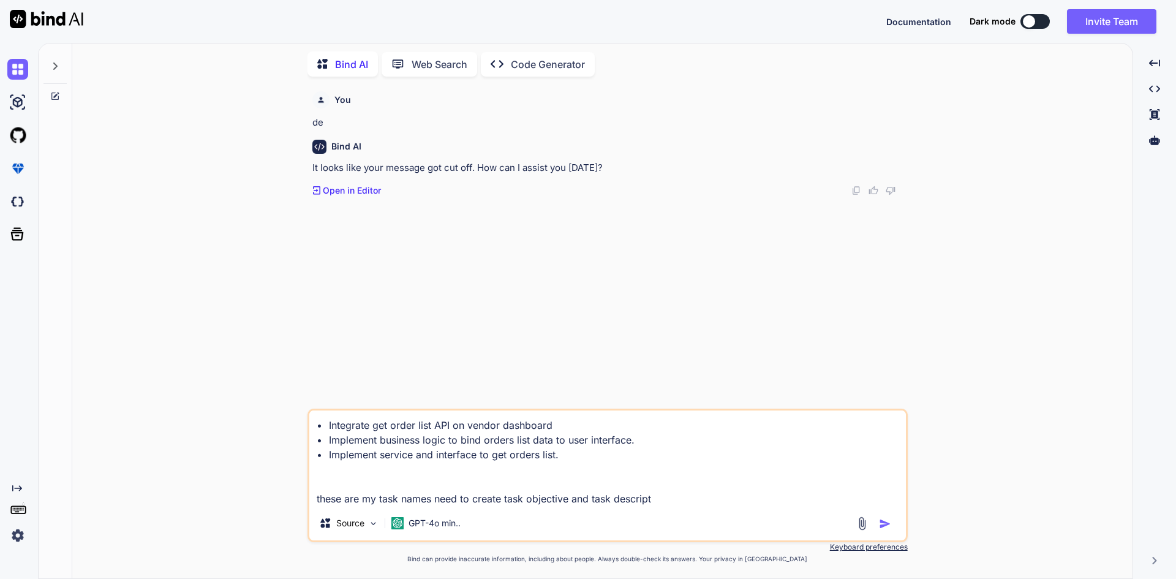
type textarea "x"
type textarea "• Integrate get order list API on vendor dashboard • Implement business logic t…"
type textarea "x"
type textarea "• Integrate get order list API on vendor dashboard • Implement business logic t…"
type textarea "x"
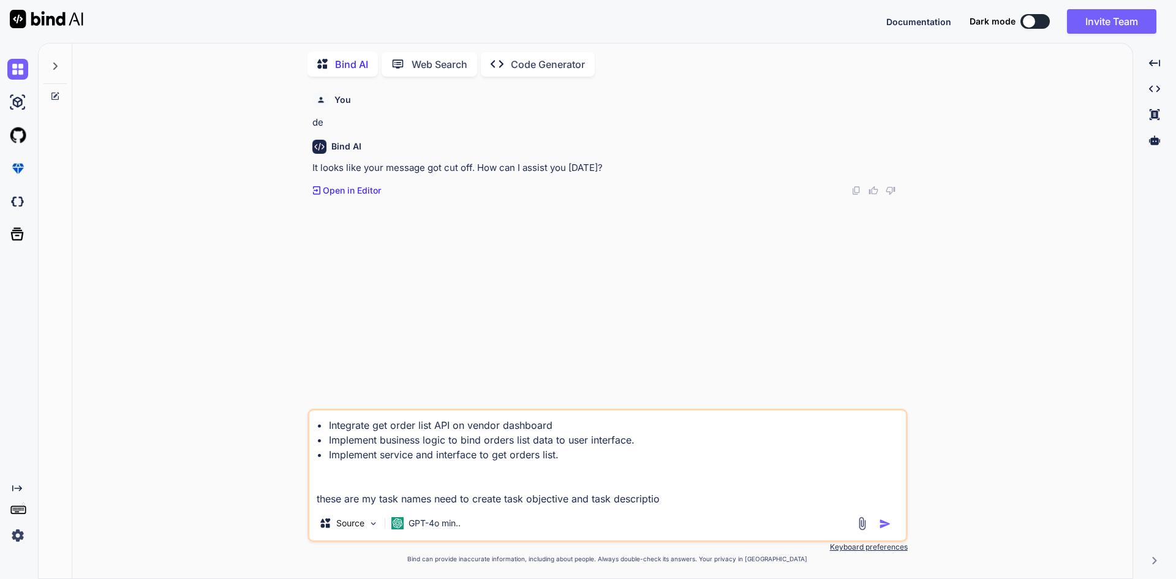
type textarea "• Integrate get order list API on vendor dashboard • Implement business logic t…"
type textarea "x"
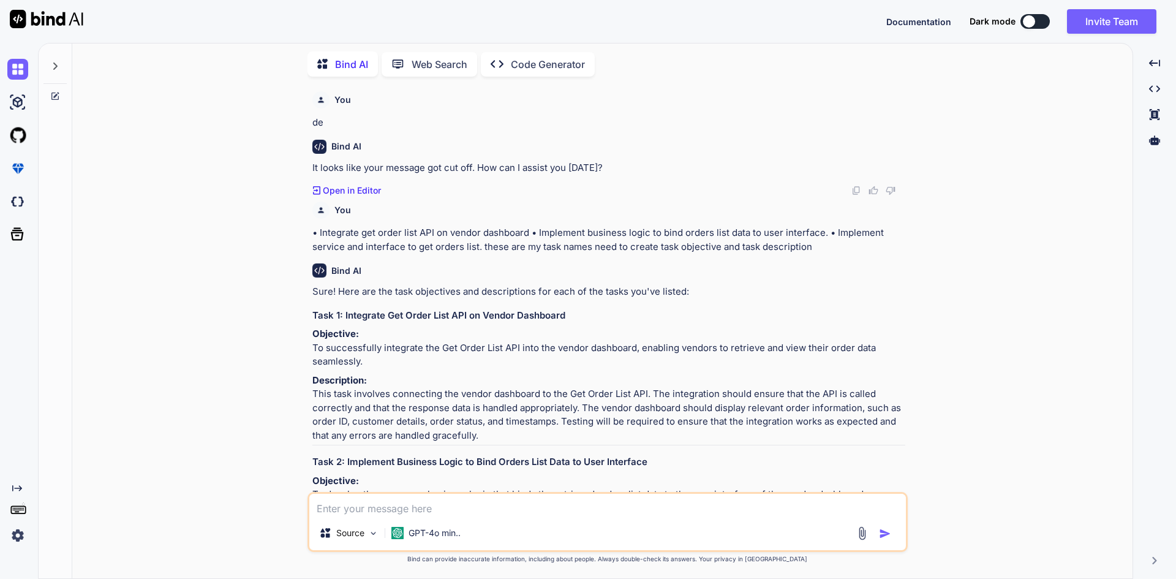
drag, startPoint x: 354, startPoint y: 372, endPoint x: 316, endPoint y: 361, distance: 39.6
click at [316, 361] on p "Objective: To successfully integrate the Get Order List API into the vendor das…" at bounding box center [608, 348] width 593 height 42
click at [547, 297] on p "Sure! Here are the task objectives and descriptions for each of the tasks you'v…" at bounding box center [608, 292] width 593 height 14
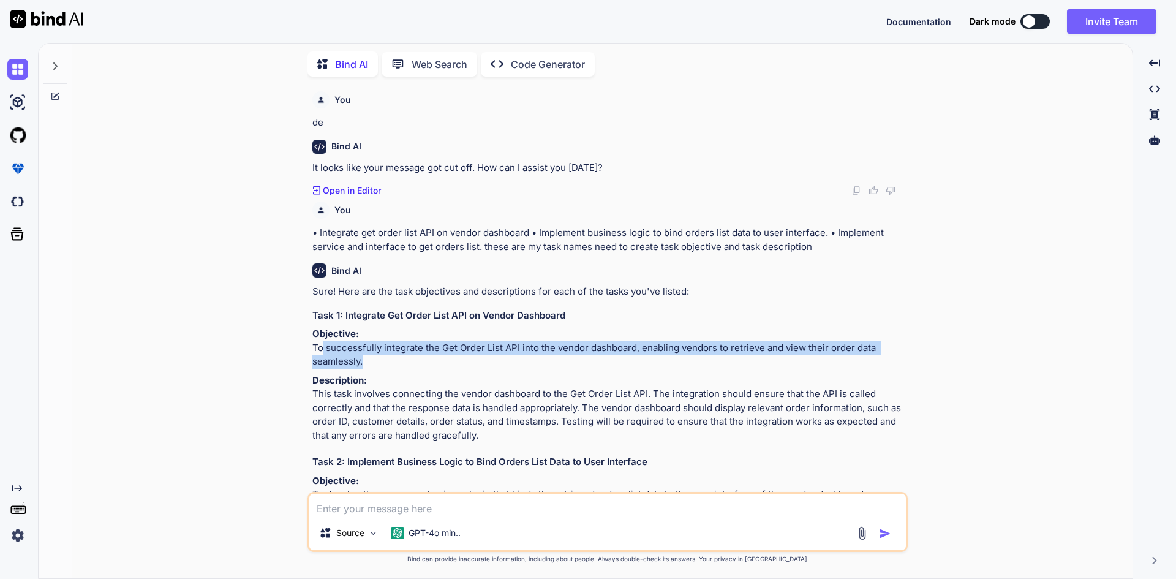
drag, startPoint x: 360, startPoint y: 377, endPoint x: 315, endPoint y: 366, distance: 46.1
click at [315, 366] on p "Objective: To successfully integrate the Get Order List API into the vendor das…" at bounding box center [608, 348] width 593 height 42
copy p "o successfully integrate the Get Order List API into the vendor dashboard, enab…"
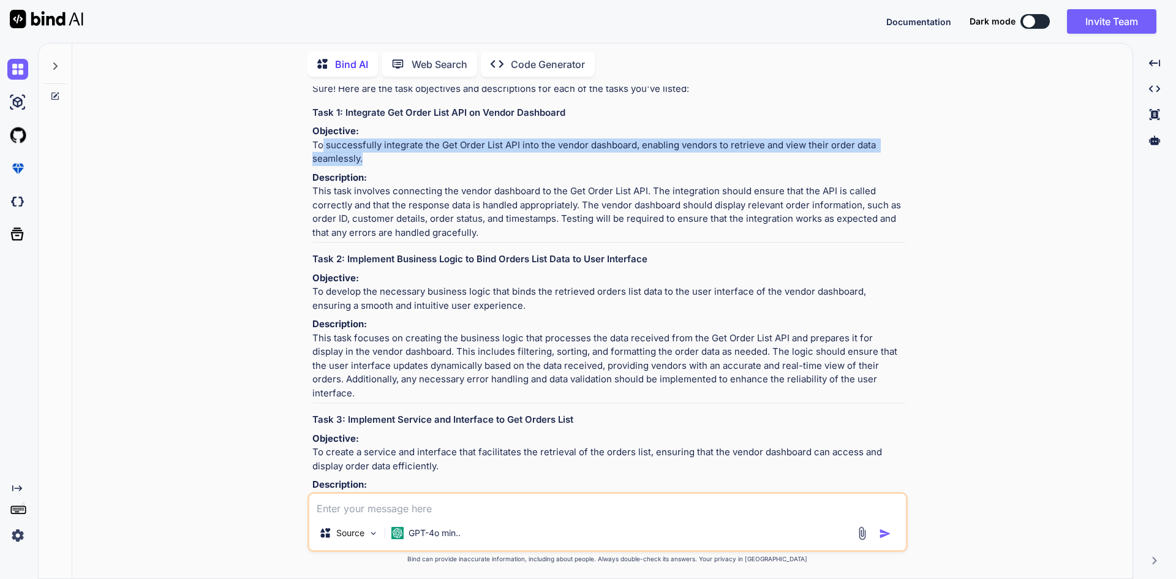
scroll to position [306, 0]
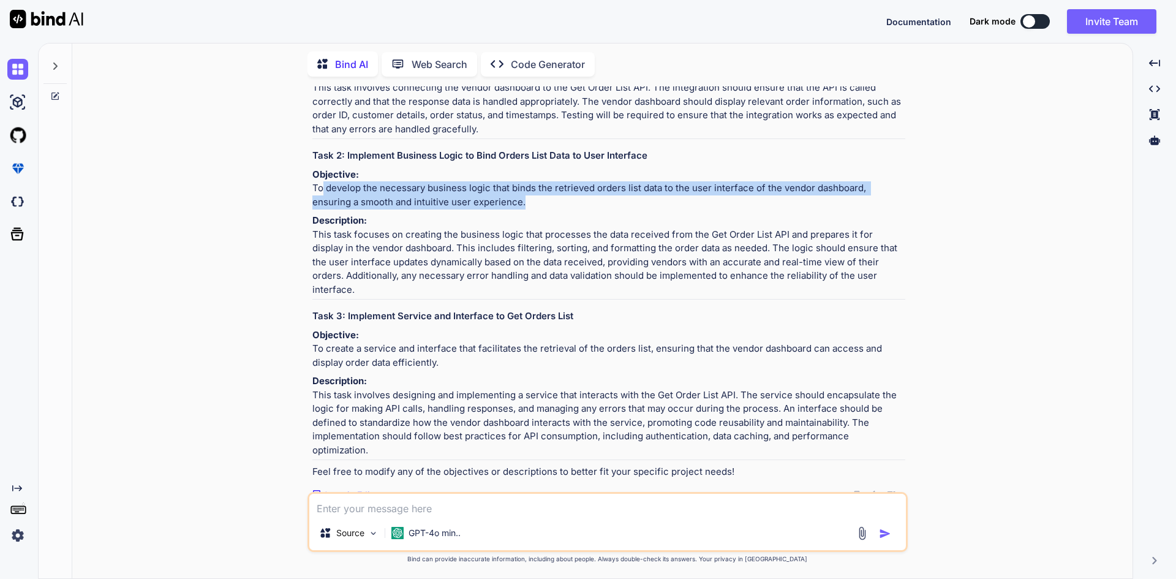
drag, startPoint x: 315, startPoint y: 231, endPoint x: 479, endPoint y: 243, distance: 164.6
click at [479, 210] on p "Objective: To develop the necessary business logic that binds the retrieved ord…" at bounding box center [608, 189] width 593 height 42
copy p "o develop the necessary business logic that binds the retrieved orders list dat…"
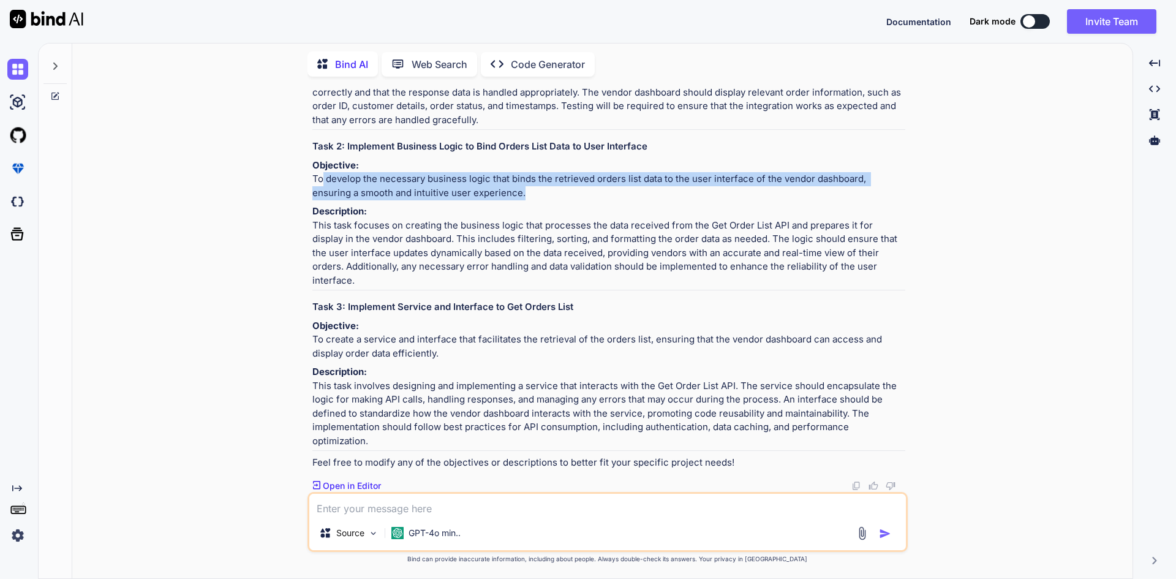
scroll to position [371, 0]
drag, startPoint x: 441, startPoint y: 358, endPoint x: 314, endPoint y: 336, distance: 128.7
click at [314, 336] on p "Objective: To create a service and interface that facilitates the retrieval of …" at bounding box center [608, 340] width 593 height 42
copy p "To create a service and interface that facilitates the retrieval of the orders …"
